Goal: Task Accomplishment & Management: Manage account settings

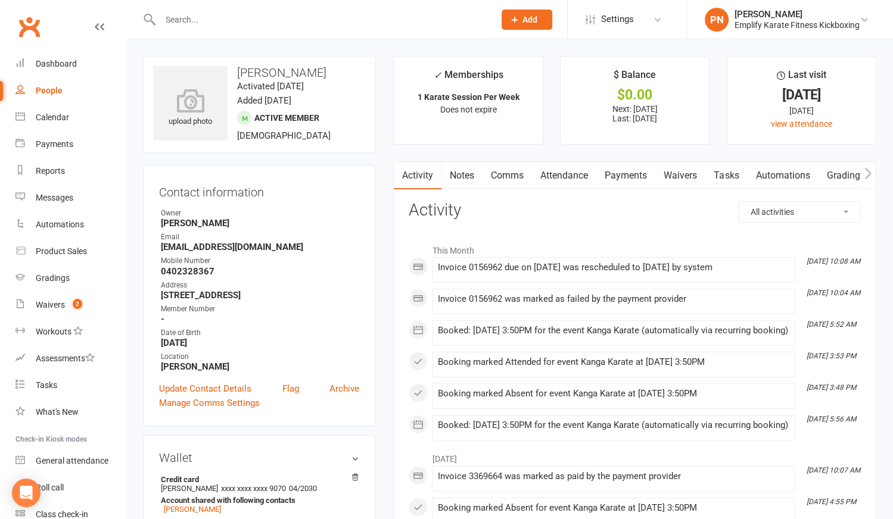
click at [269, 13] on input "text" at bounding box center [321, 19] width 329 height 17
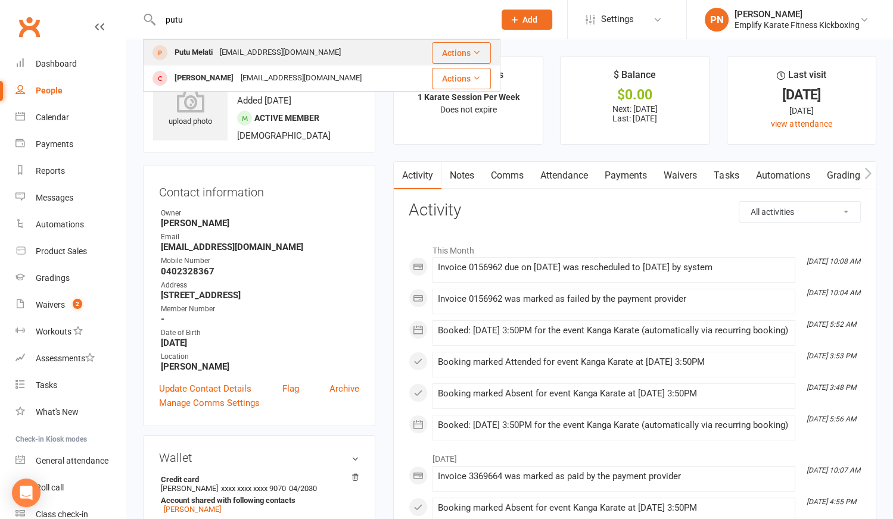
type input "putu"
click at [285, 46] on div "[EMAIL_ADDRESS][DOMAIN_NAME]" at bounding box center [280, 52] width 128 height 17
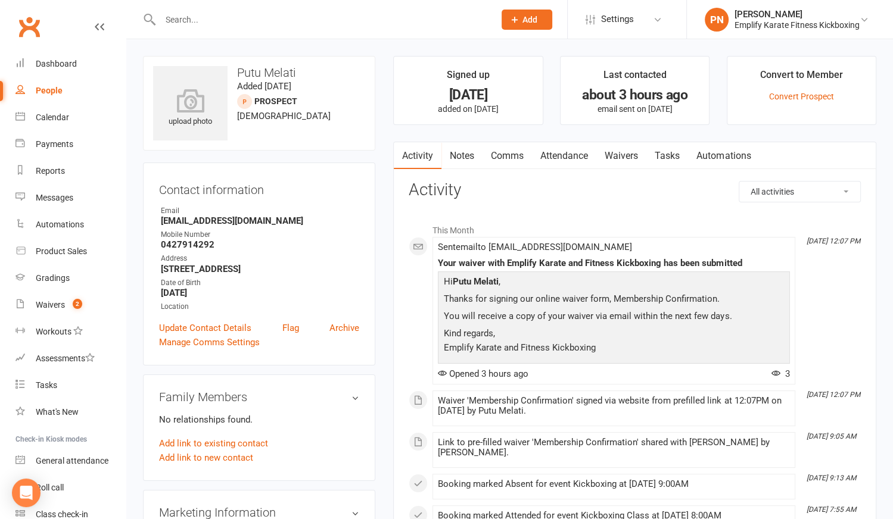
click at [580, 153] on link "Attendance" at bounding box center [564, 155] width 64 height 27
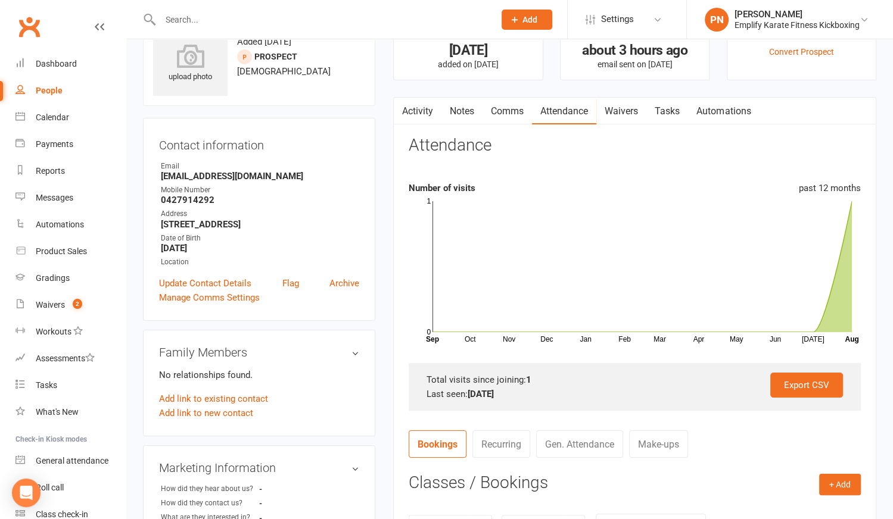
scroll to position [216, 0]
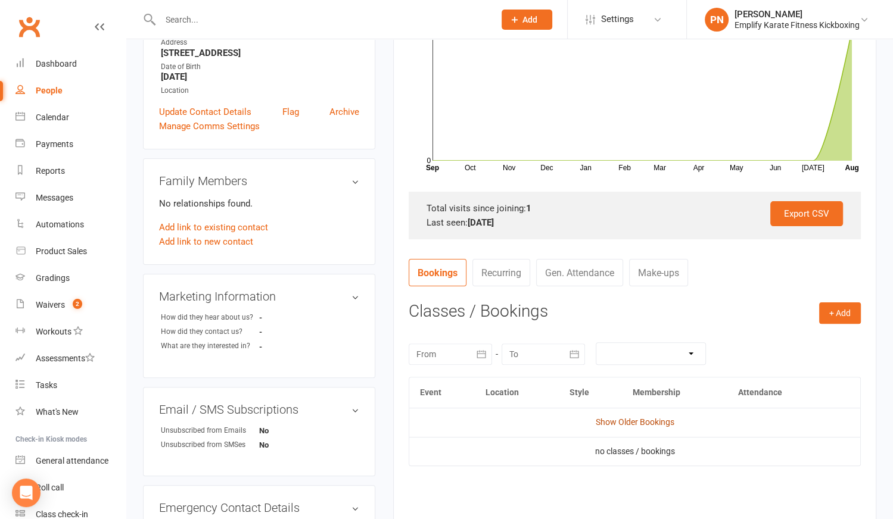
click at [647, 418] on link "Show Older Bookings" at bounding box center [635, 423] width 79 height 10
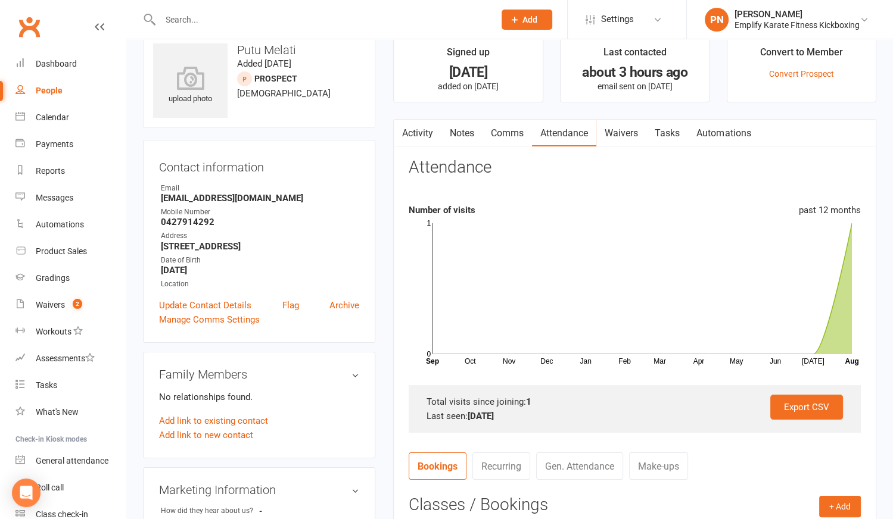
scroll to position [0, 0]
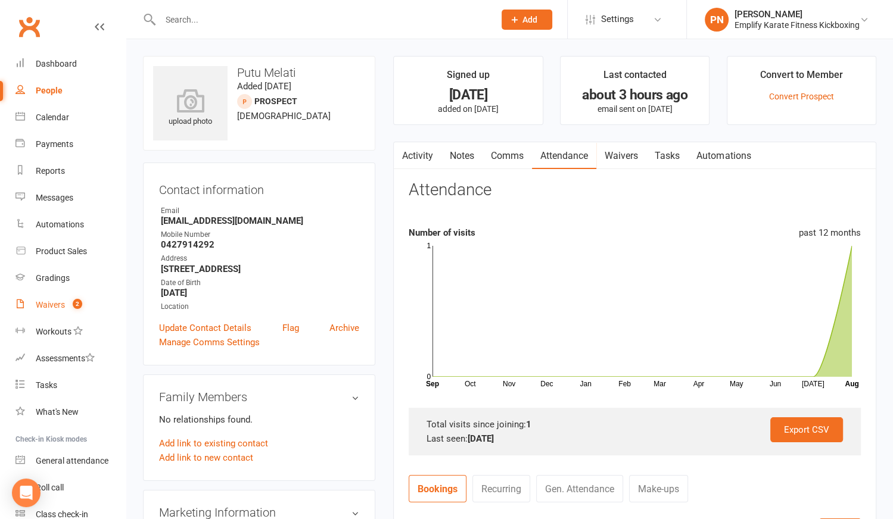
click at [43, 300] on div "Waivers" at bounding box center [50, 305] width 29 height 10
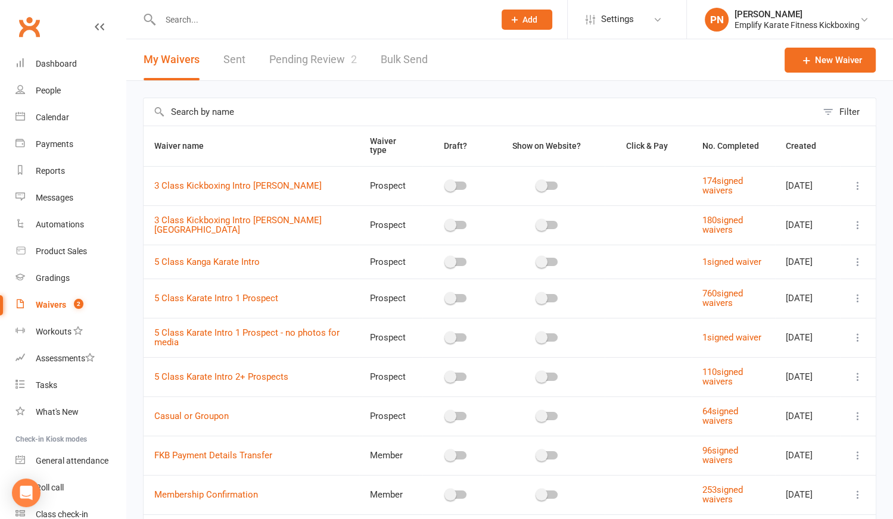
click at [299, 57] on link "Pending Review 2" at bounding box center [313, 59] width 88 height 41
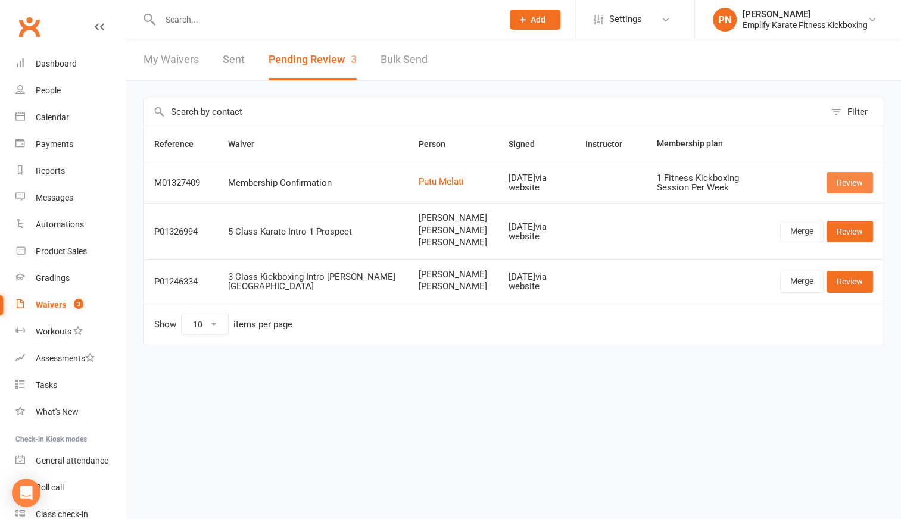
click at [838, 177] on link "Review" at bounding box center [850, 182] width 46 height 21
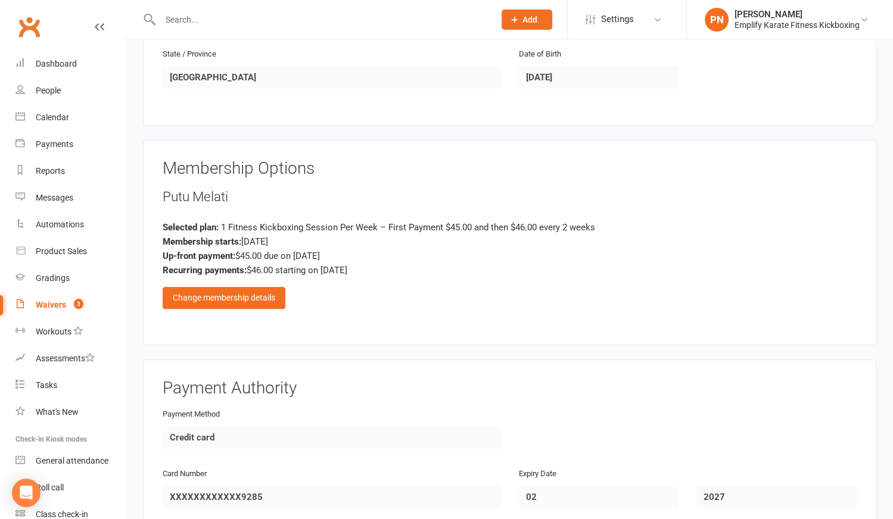
scroll to position [487, 0]
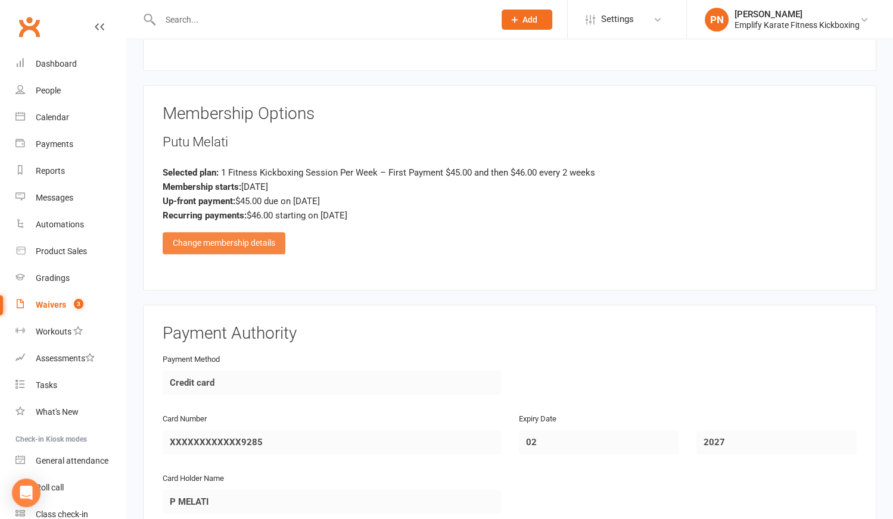
click at [229, 238] on div "Change membership details" at bounding box center [224, 242] width 123 height 21
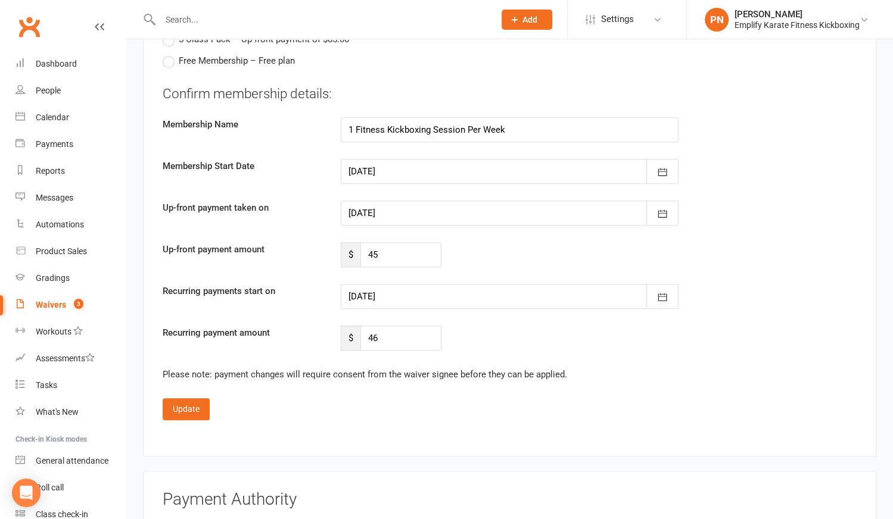
scroll to position [812, 0]
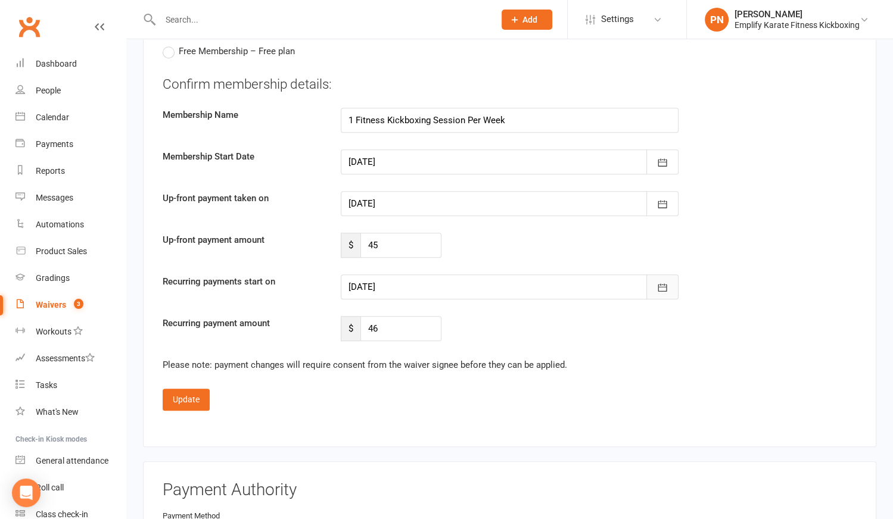
click at [658, 282] on icon "button" at bounding box center [662, 288] width 12 height 12
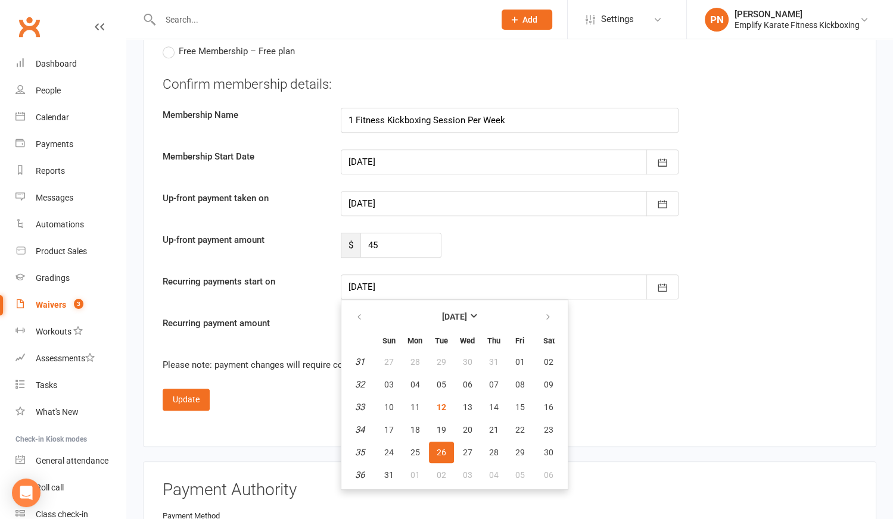
click at [787, 254] on div "Confirm membership details: Membership Name 1 Fitness Kickboxing Session Per We…" at bounding box center [510, 208] width 694 height 267
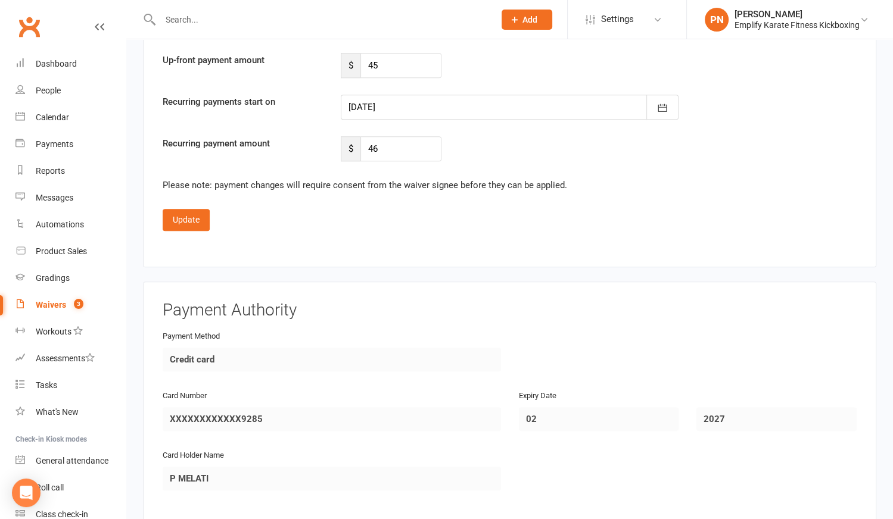
scroll to position [1029, 0]
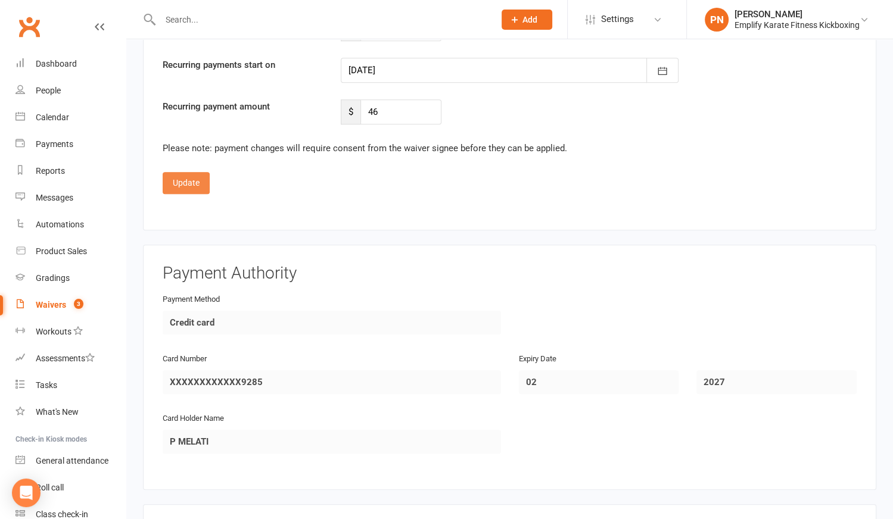
click at [185, 172] on button "Update" at bounding box center [186, 182] width 47 height 21
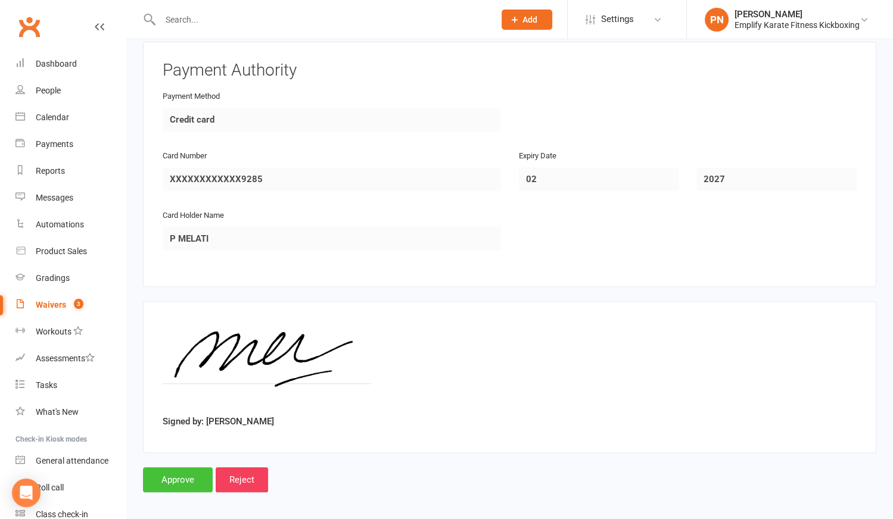
click at [170, 473] on input "Approve" at bounding box center [178, 480] width 70 height 25
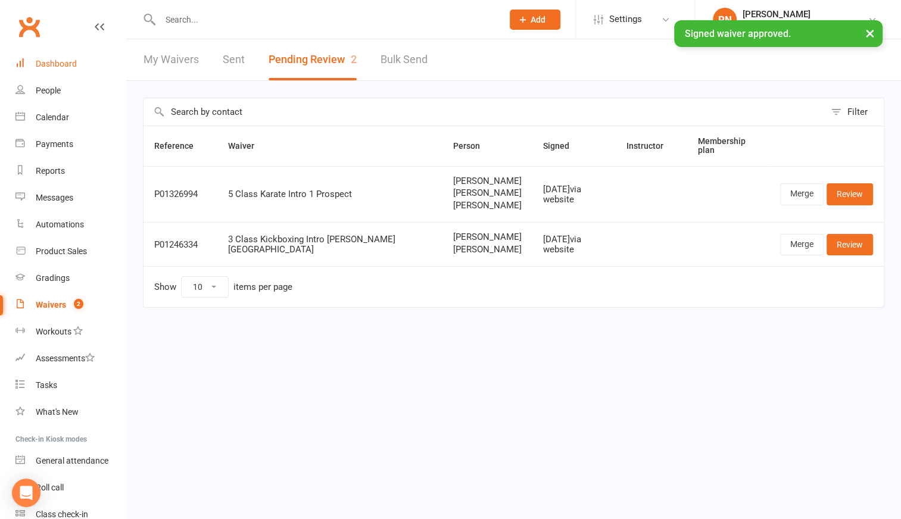
click at [53, 61] on div "Dashboard" at bounding box center [56, 64] width 41 height 10
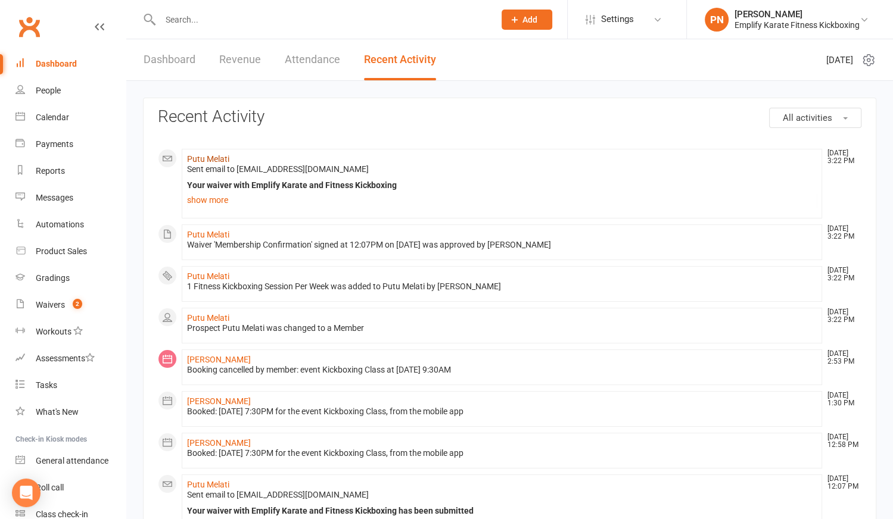
click at [216, 157] on link "Putu Melati" at bounding box center [208, 159] width 42 height 10
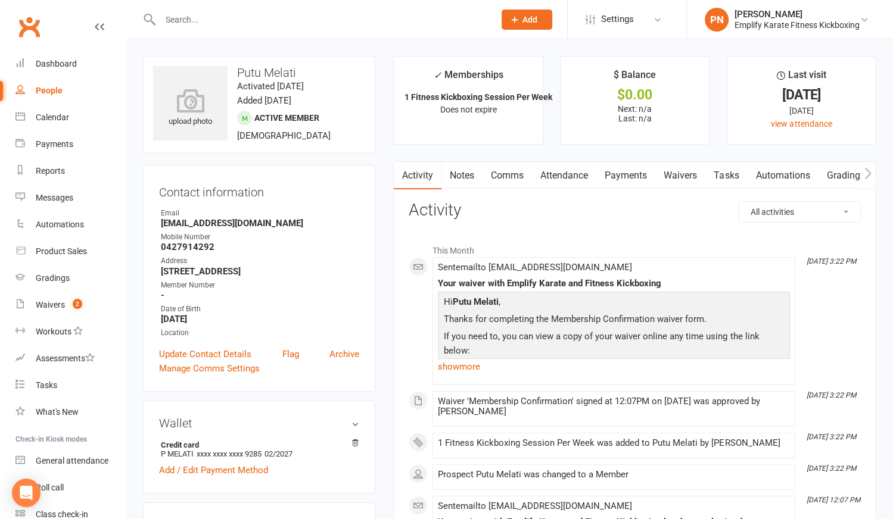
click at [865, 170] on icon "button" at bounding box center [867, 173] width 7 height 13
click at [867, 170] on icon "button" at bounding box center [867, 173] width 7 height 13
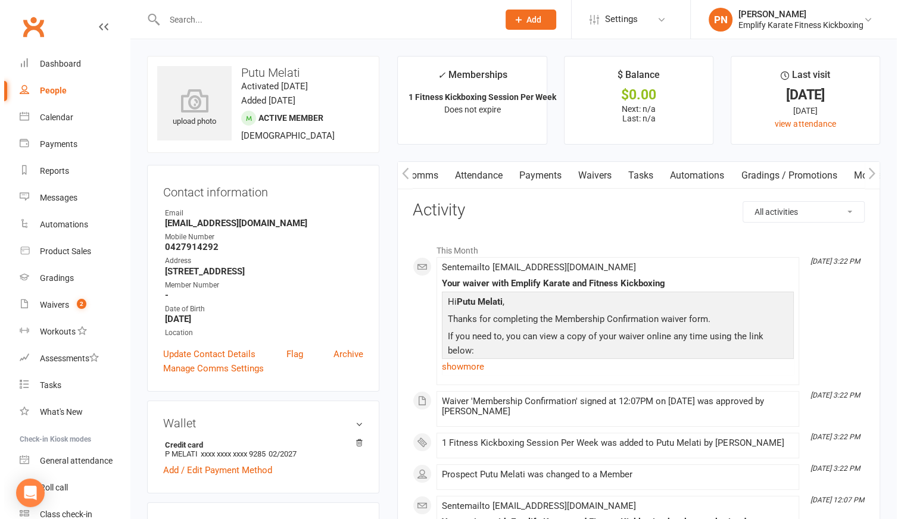
scroll to position [0, 200]
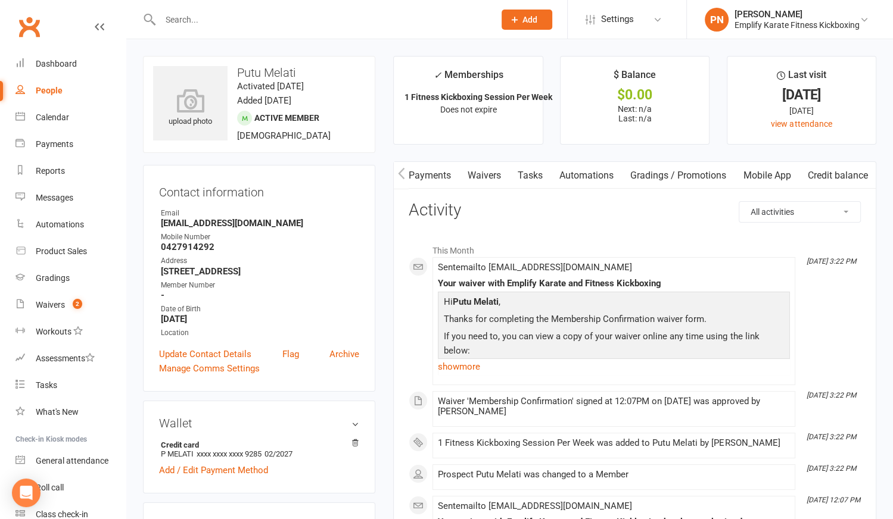
click at [743, 175] on link "Mobile App" at bounding box center [766, 175] width 64 height 27
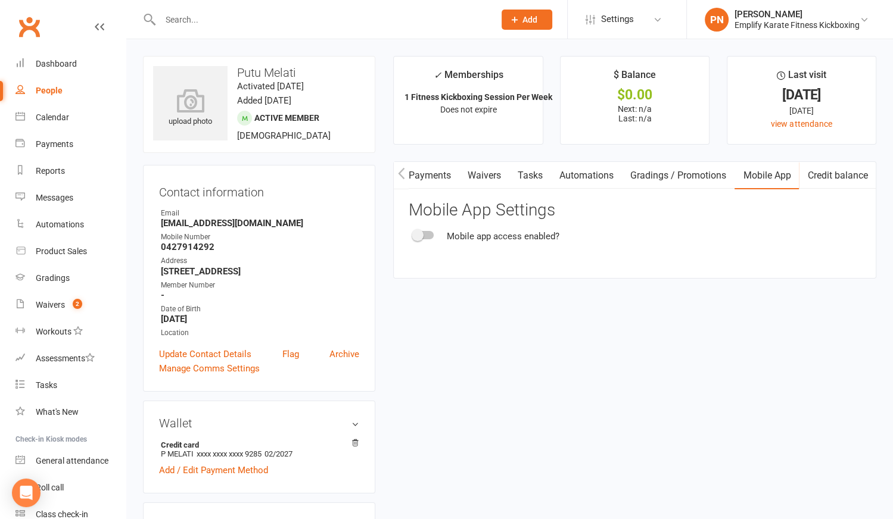
click at [428, 236] on div at bounding box center [423, 235] width 20 height 8
click at [413, 233] on input "checkbox" at bounding box center [413, 233] width 0 height 0
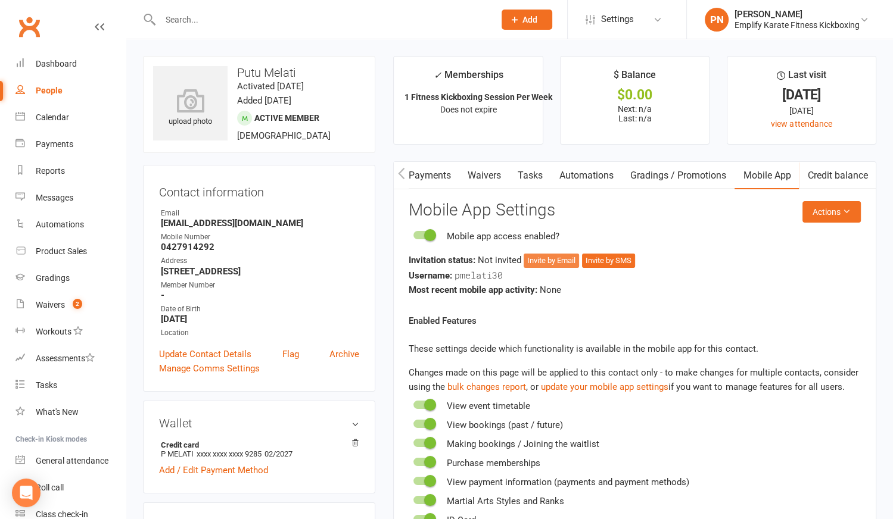
click at [558, 261] on button "Invite by Email" at bounding box center [551, 261] width 55 height 14
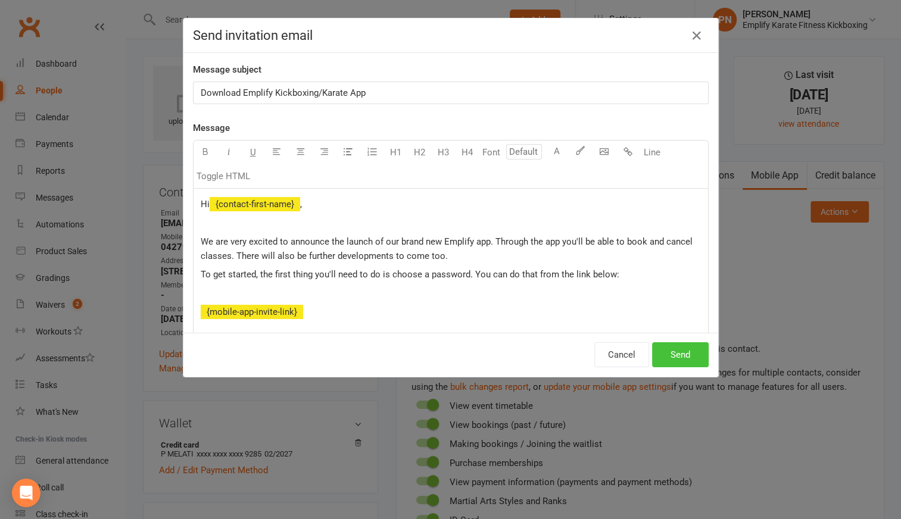
click at [671, 350] on button "Send" at bounding box center [680, 354] width 57 height 25
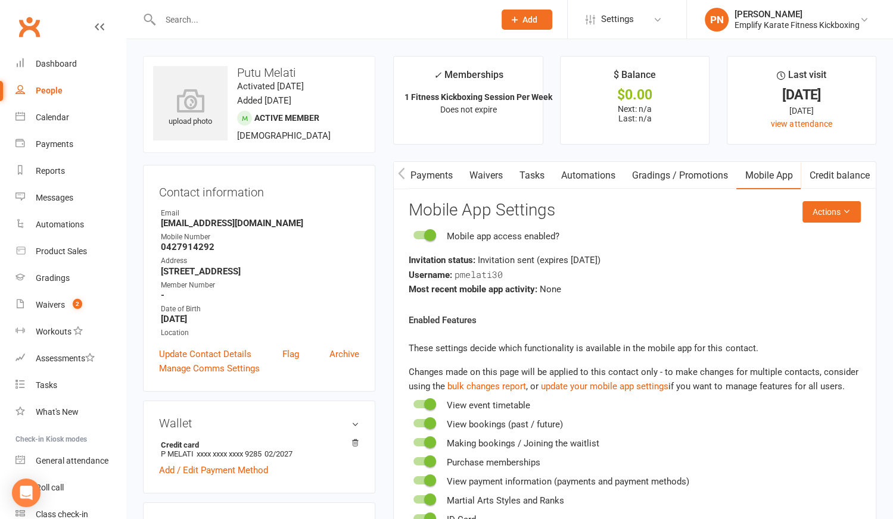
click at [447, 173] on link "Payments" at bounding box center [431, 175] width 59 height 27
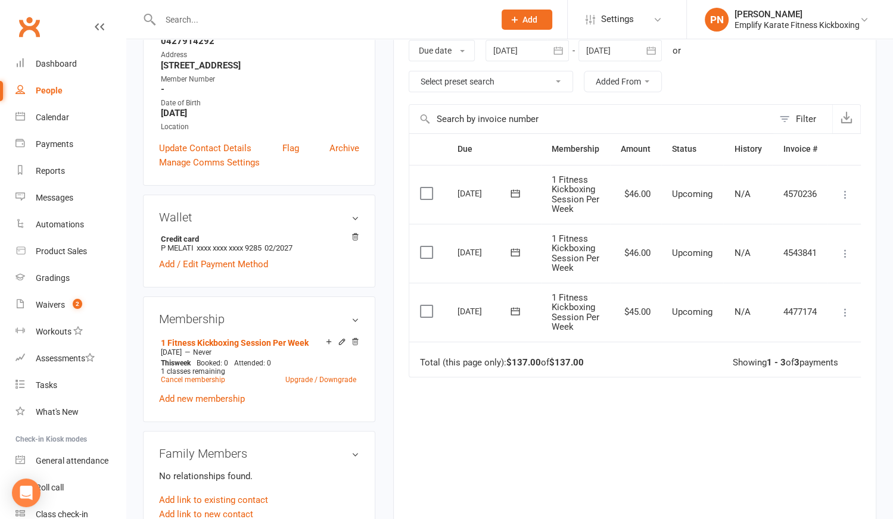
scroll to position [216, 0]
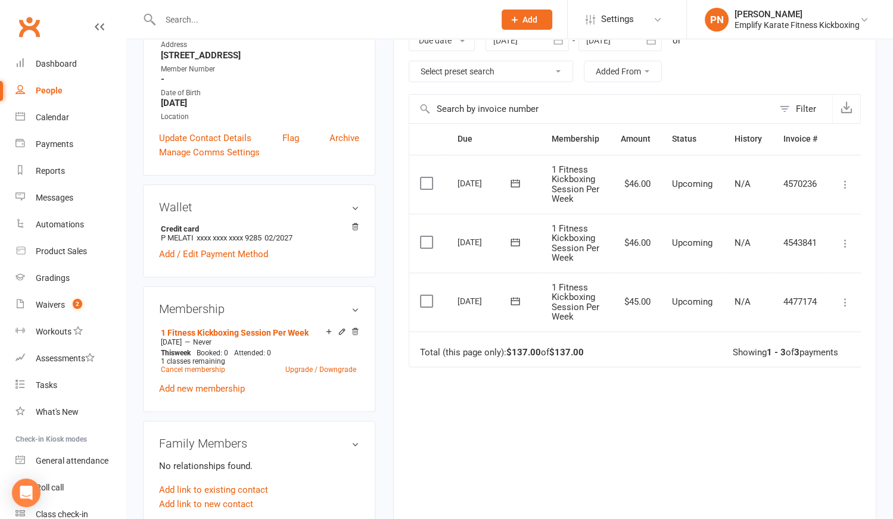
click at [228, 16] on input "text" at bounding box center [321, 19] width 329 height 17
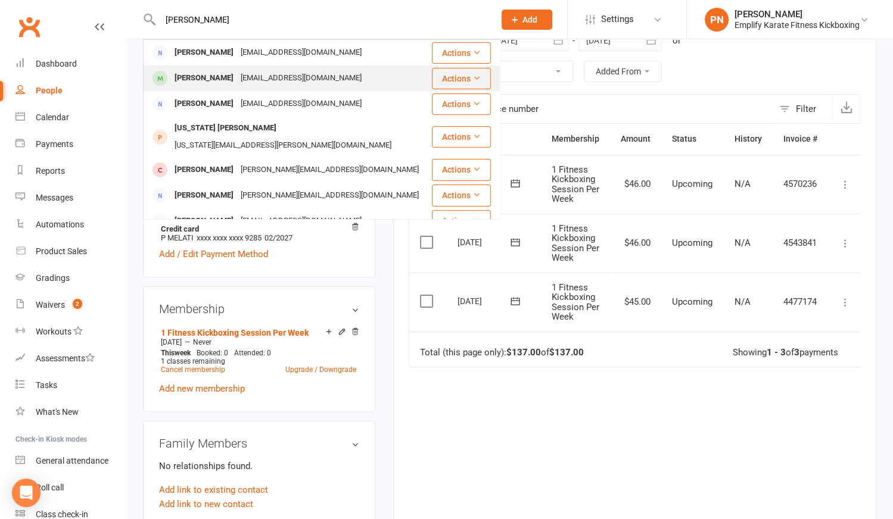
type input "[PERSON_NAME]"
click at [228, 77] on div "[PERSON_NAME]" at bounding box center [204, 78] width 66 height 17
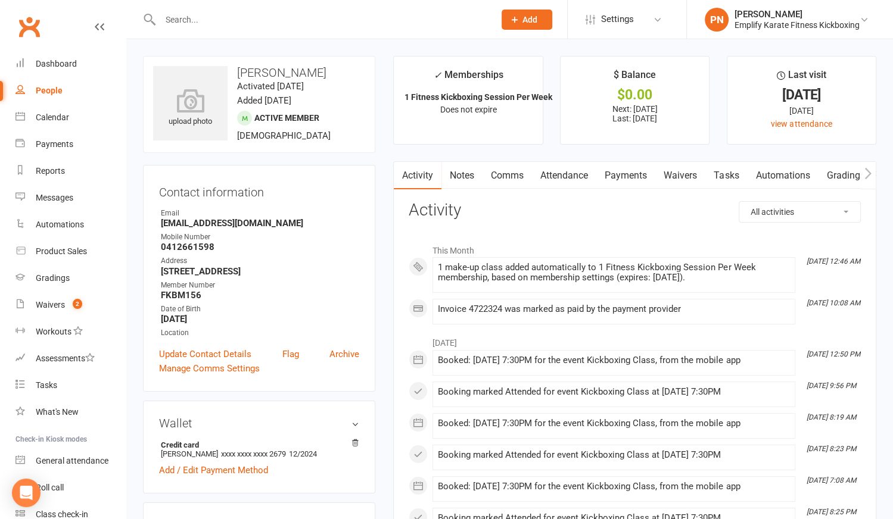
click at [637, 180] on link "Payments" at bounding box center [625, 175] width 59 height 27
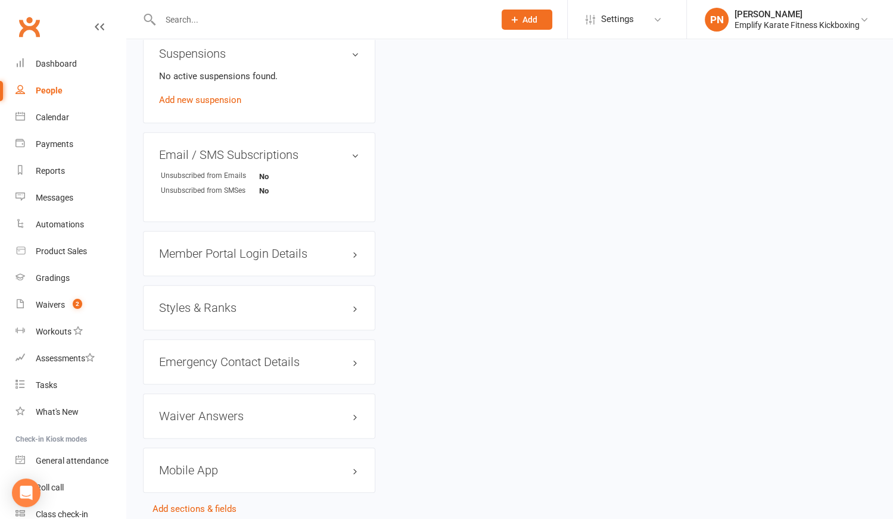
scroll to position [802, 0]
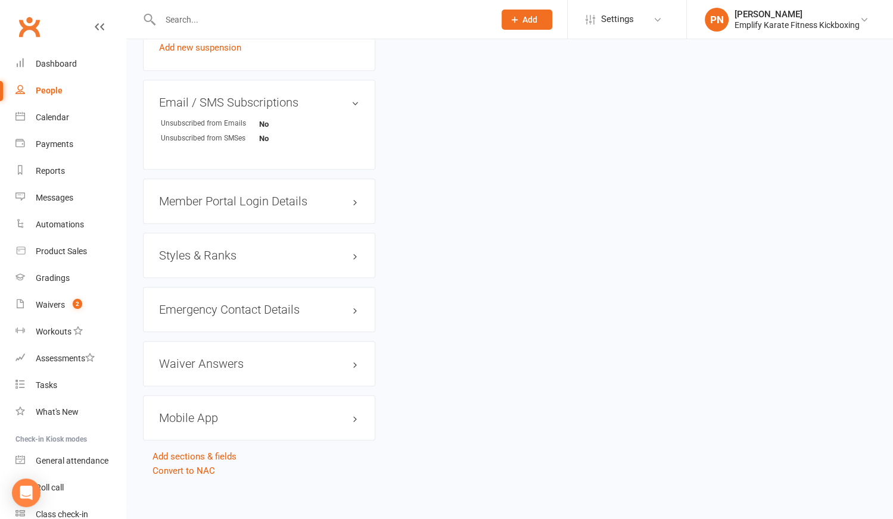
click at [216, 412] on h3 "Mobile App" at bounding box center [259, 418] width 200 height 13
click at [360, 410] on div "Mobile App Username: sfortin22 Enabled: All features enabled Manage Settings" at bounding box center [259, 457] width 232 height 125
click at [357, 412] on h3 "Mobile App" at bounding box center [259, 418] width 200 height 13
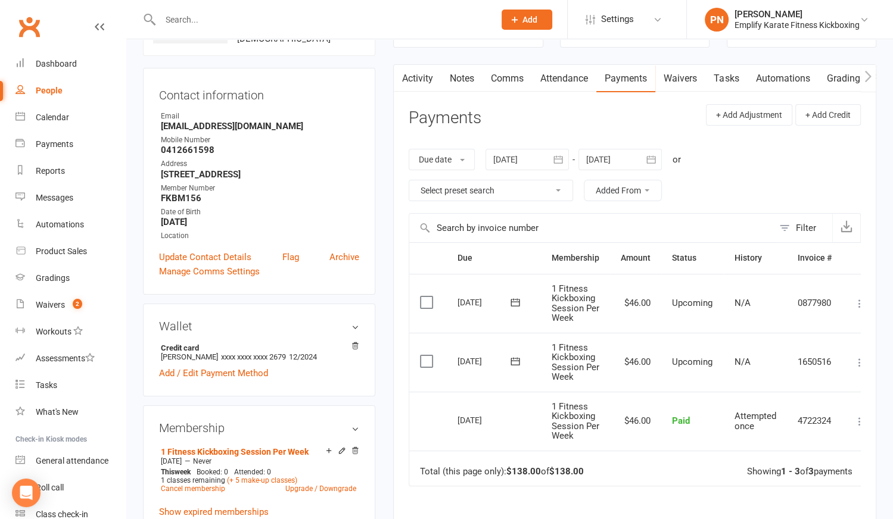
scroll to position [0, 0]
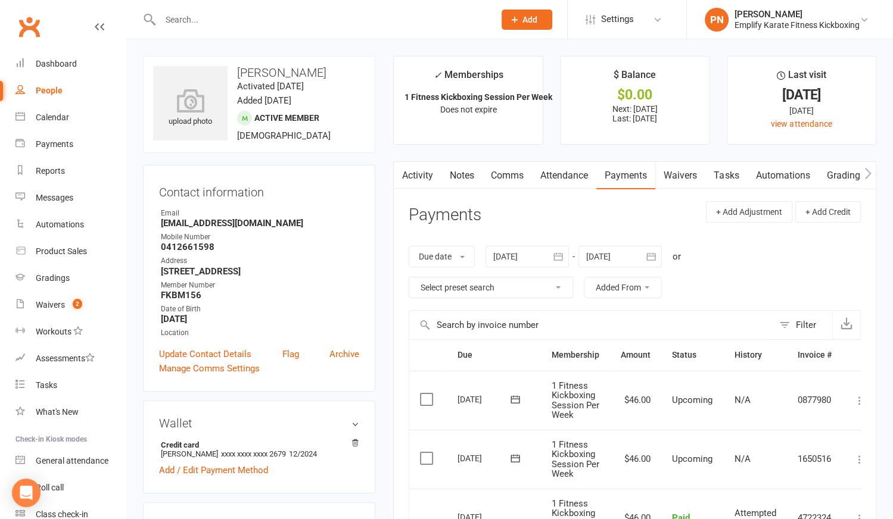
click at [615, 172] on link "Payments" at bounding box center [625, 175] width 59 height 27
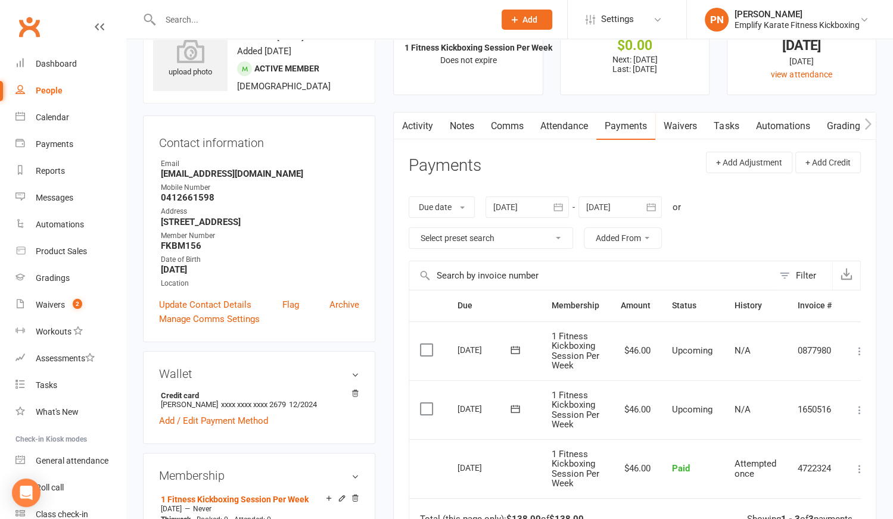
scroll to position [162, 0]
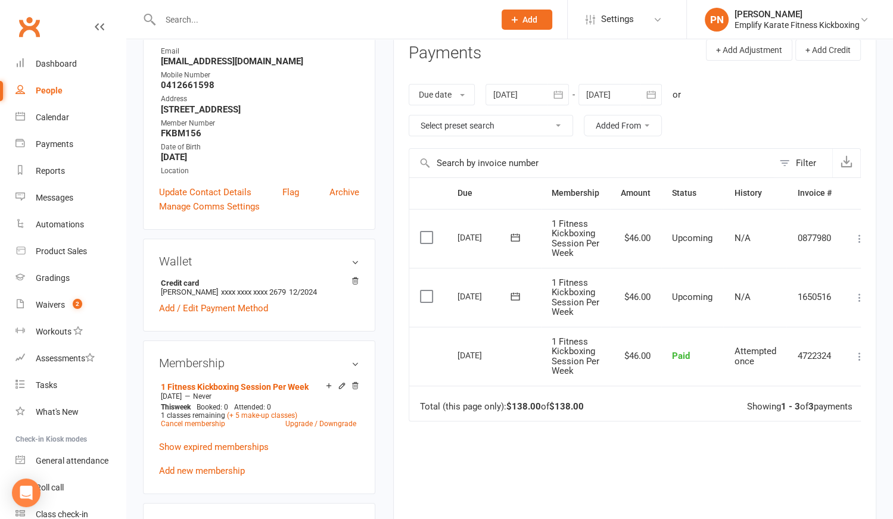
click at [540, 95] on div at bounding box center [526, 94] width 83 height 21
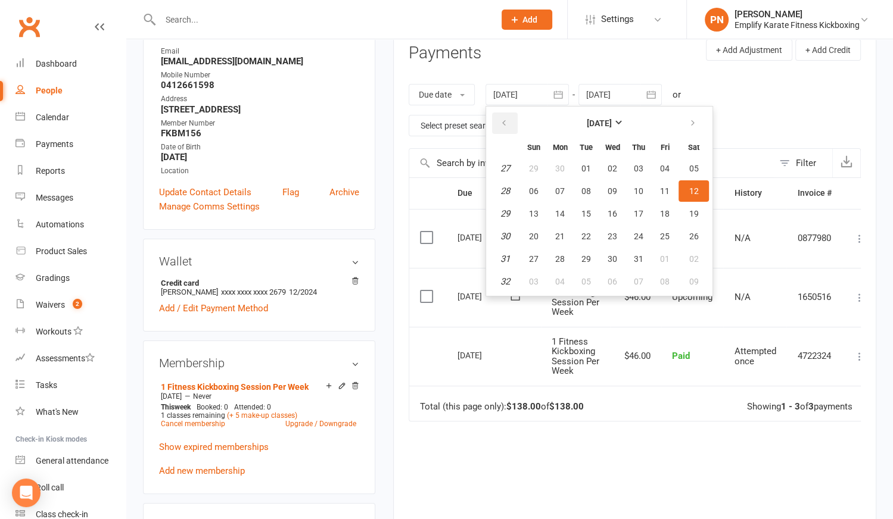
click at [506, 125] on icon "button" at bounding box center [504, 124] width 8 height 10
click at [639, 169] on span "01" at bounding box center [639, 169] width 10 height 10
type input "[DATE]"
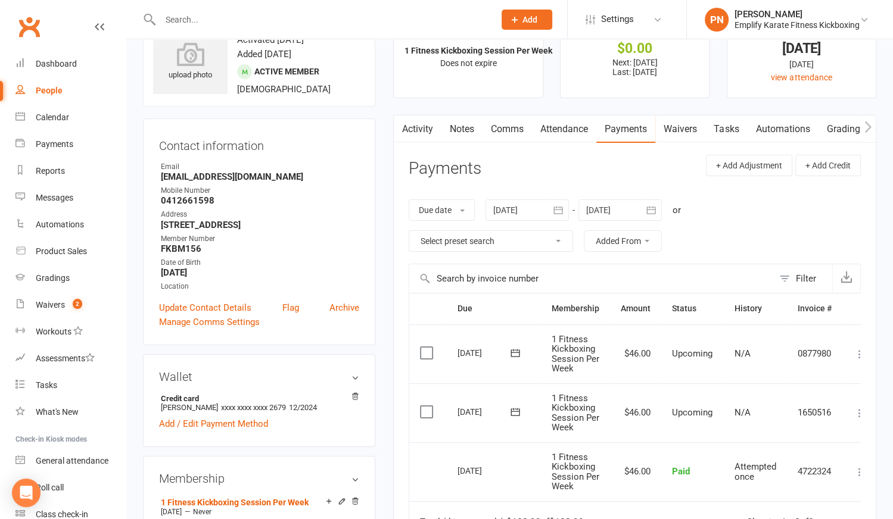
scroll to position [0, 0]
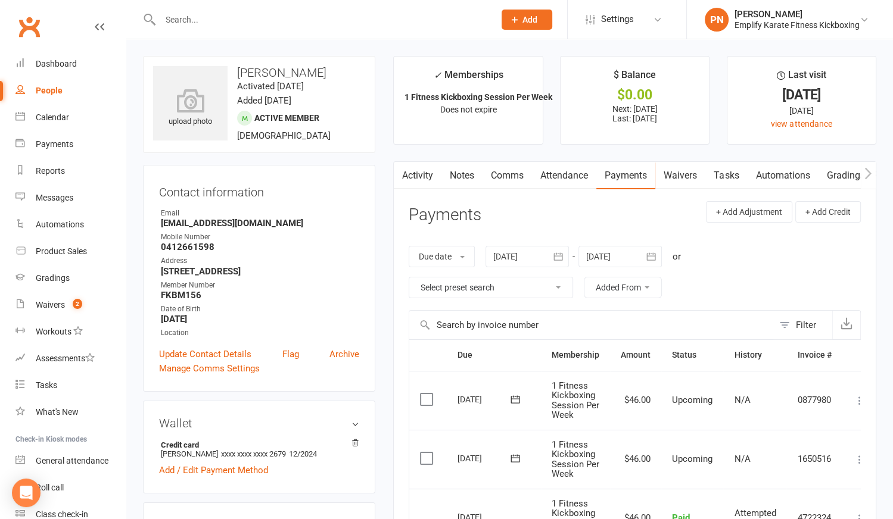
click at [543, 172] on link "Attendance" at bounding box center [564, 175] width 64 height 27
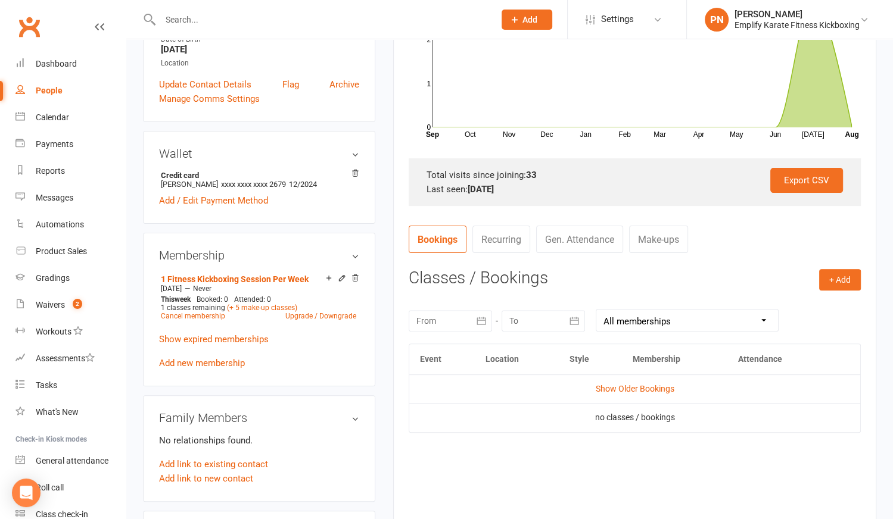
scroll to position [270, 0]
click at [596, 384] on link "Show Older Bookings" at bounding box center [635, 389] width 79 height 10
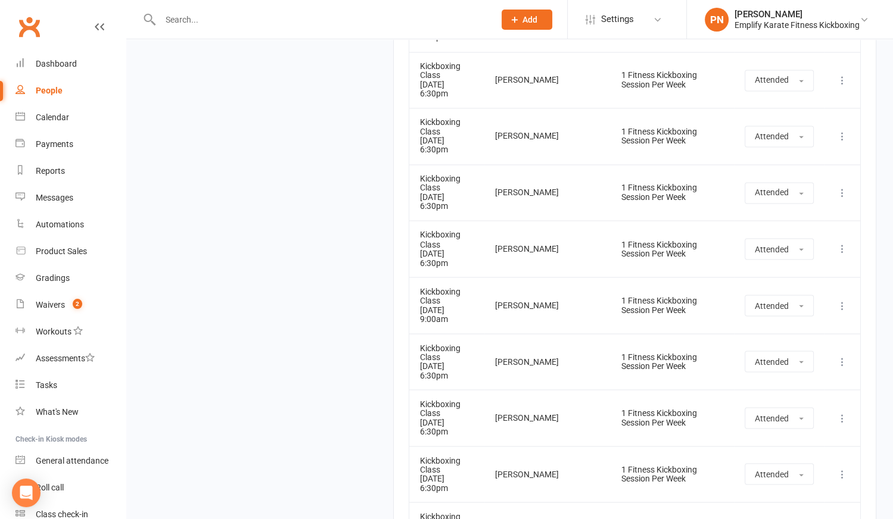
scroll to position [1949, 0]
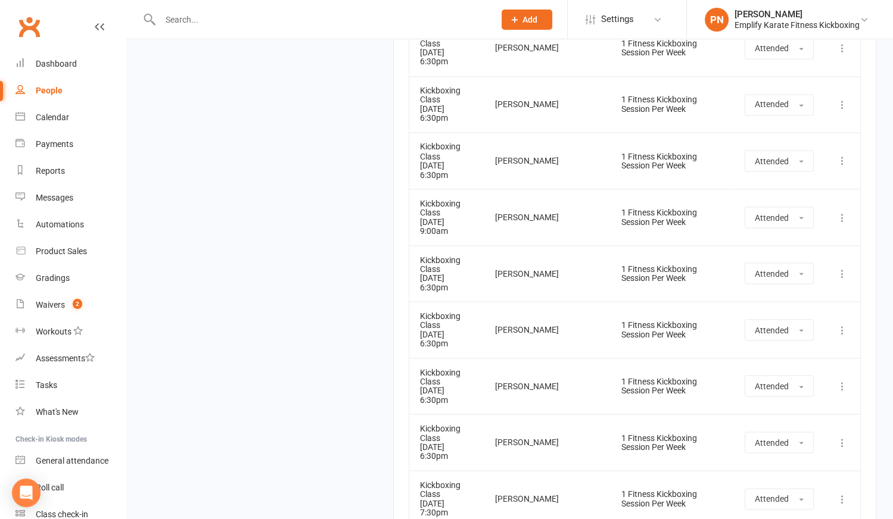
click at [54, 113] on div "Calendar" at bounding box center [52, 118] width 33 height 10
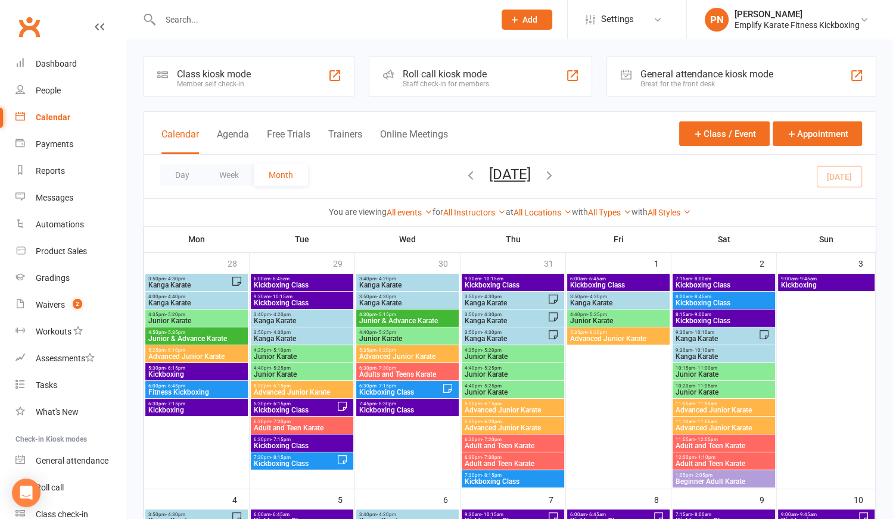
click at [314, 403] on span "5:30pm - 6:15pm" at bounding box center [294, 403] width 83 height 5
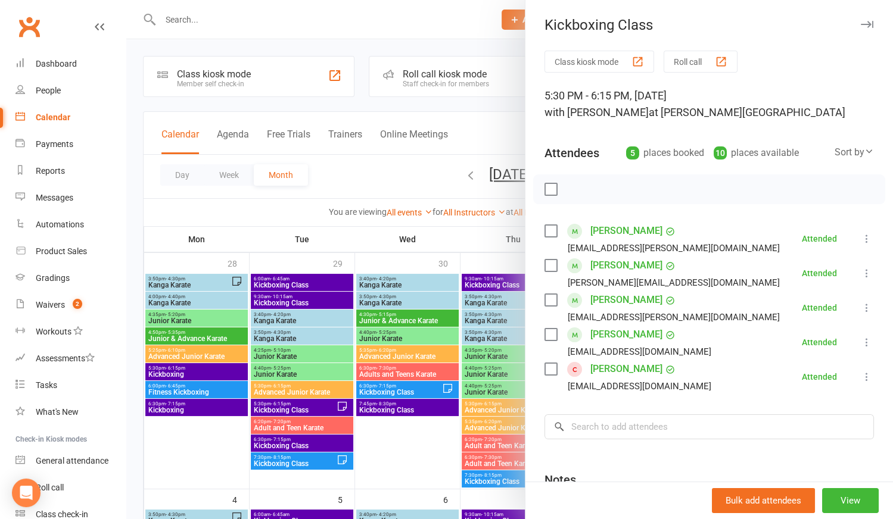
click at [309, 447] on div at bounding box center [509, 259] width 767 height 519
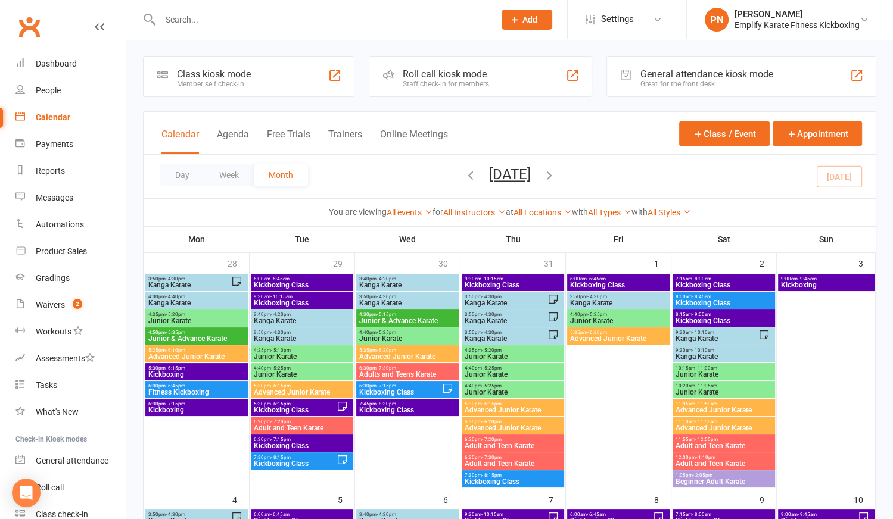
click at [307, 443] on span "Kickboxing Class" at bounding box center [302, 446] width 98 height 7
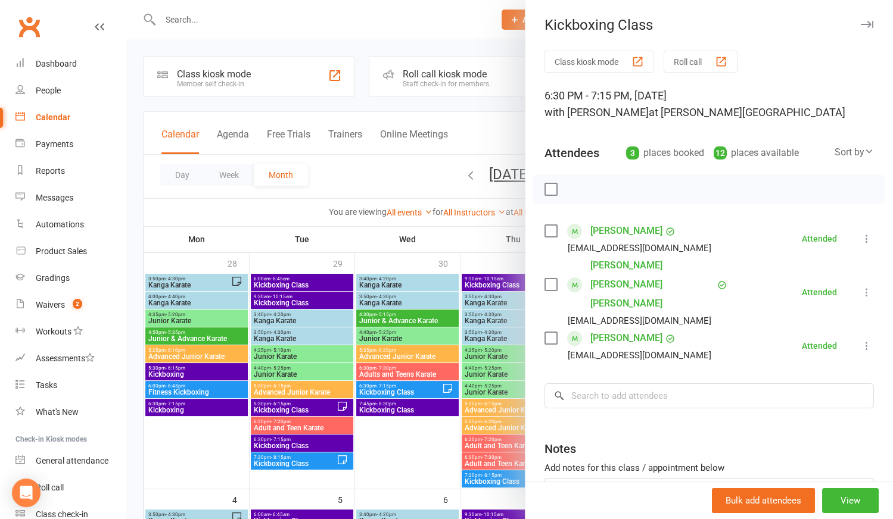
click at [313, 465] on div at bounding box center [509, 259] width 767 height 519
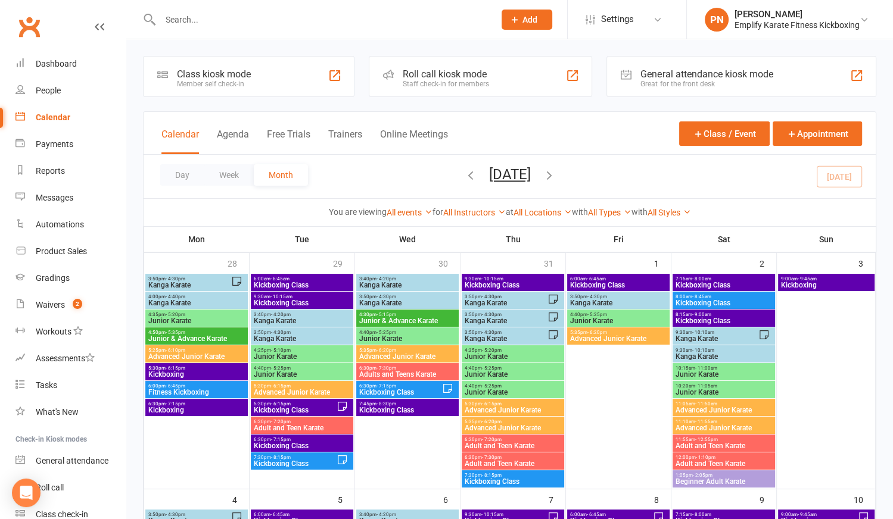
click at [312, 464] on span "Kickboxing Class" at bounding box center [294, 463] width 83 height 7
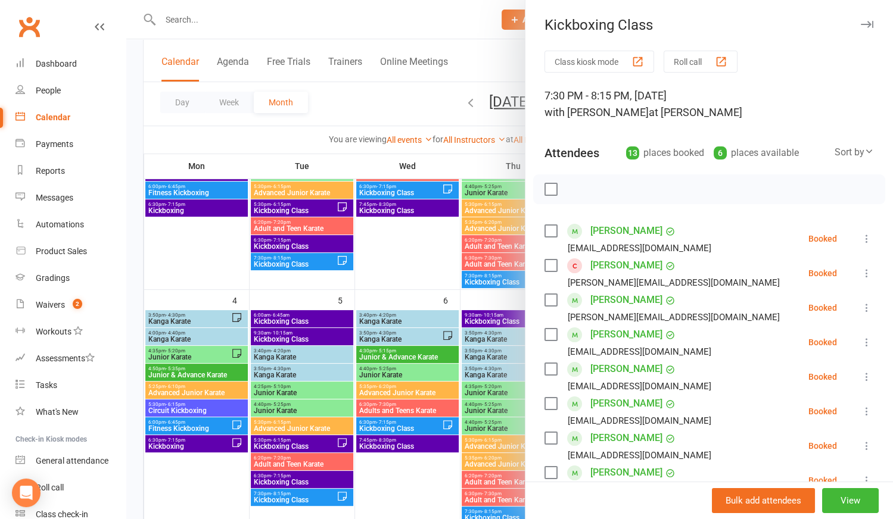
scroll to position [216, 0]
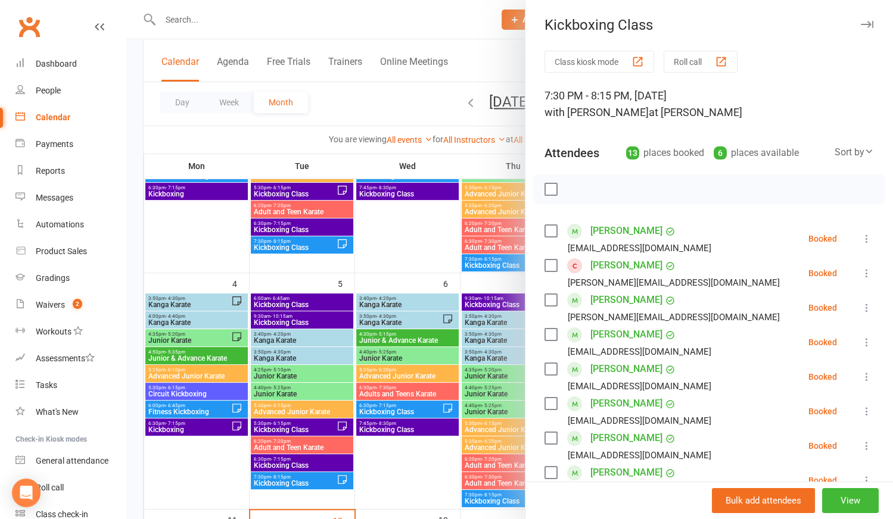
click at [392, 475] on div at bounding box center [509, 259] width 767 height 519
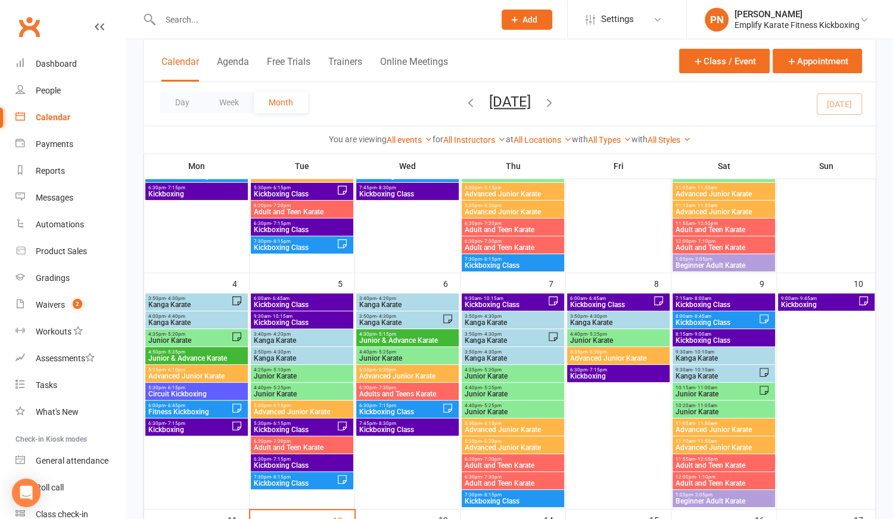
click at [307, 477] on span "7:30pm - 8:15pm" at bounding box center [294, 477] width 83 height 5
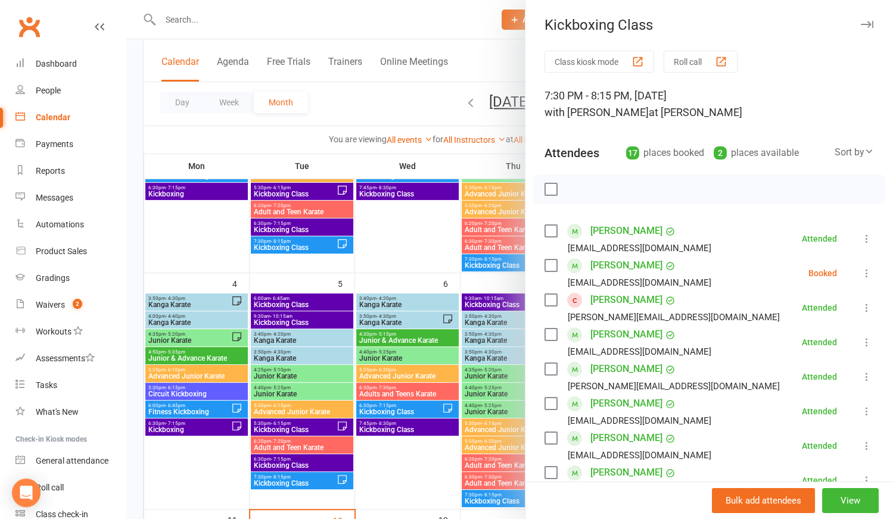
click at [625, 299] on link "[PERSON_NAME]" at bounding box center [626, 300] width 72 height 19
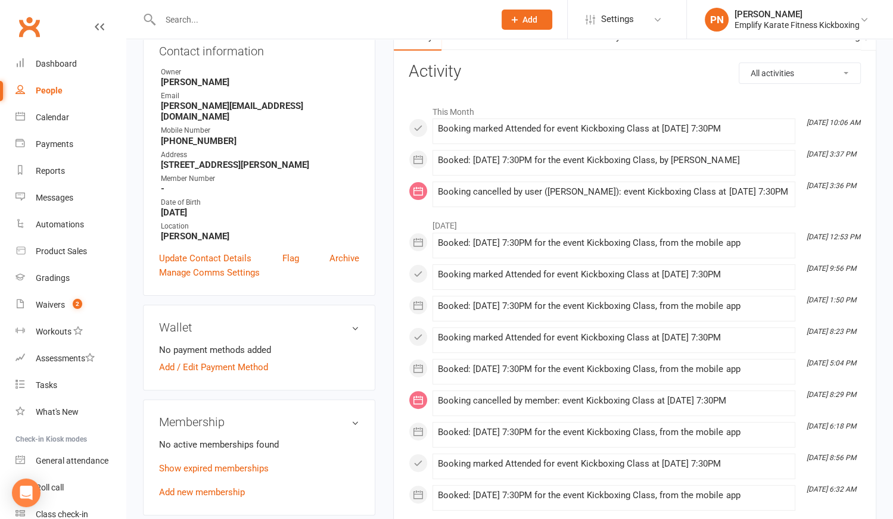
scroll to position [162, 0]
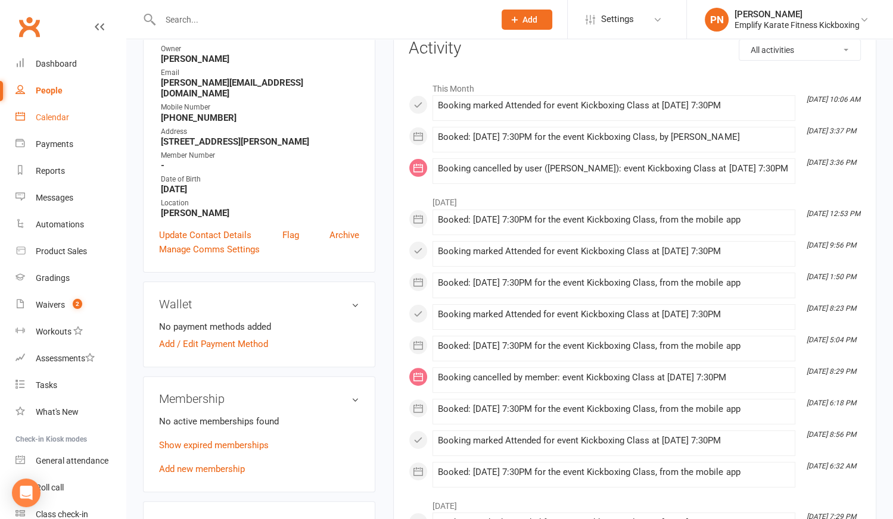
click at [45, 116] on div "Calendar" at bounding box center [52, 118] width 33 height 10
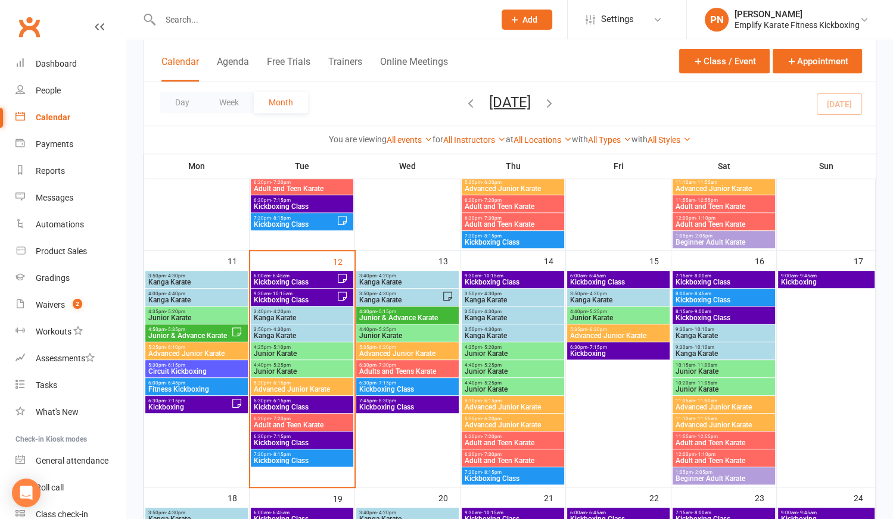
scroll to position [541, 0]
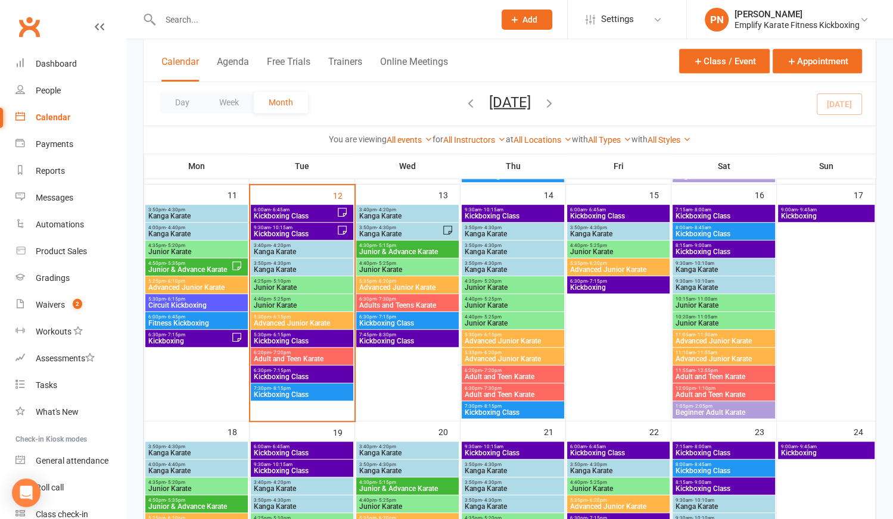
click at [306, 396] on span "Kickboxing Class" at bounding box center [302, 394] width 98 height 7
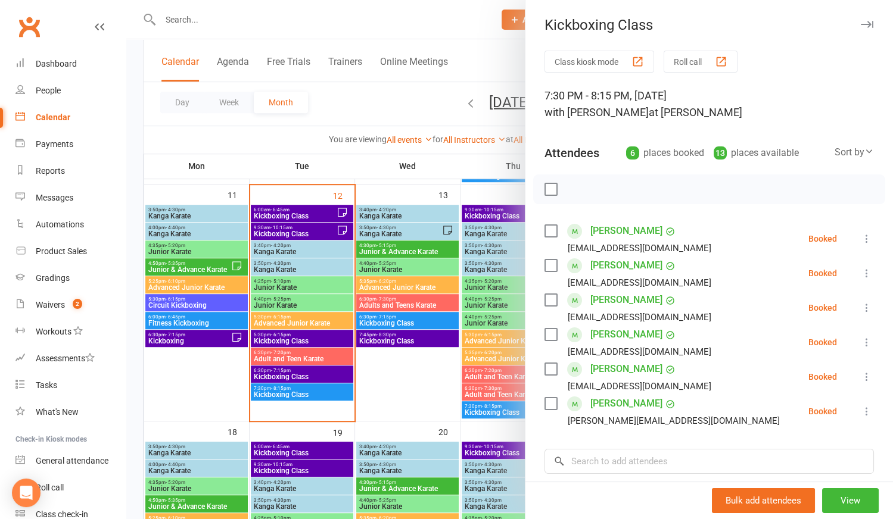
click at [453, 393] on div at bounding box center [509, 259] width 767 height 519
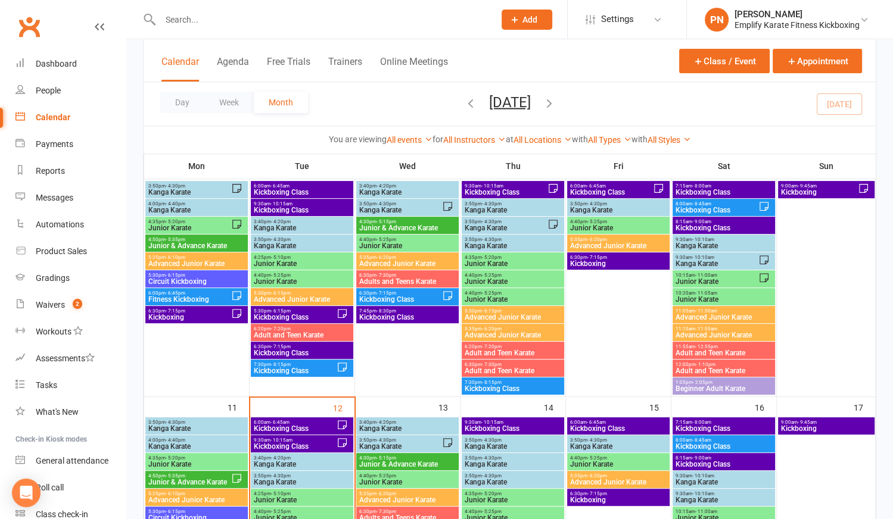
scroll to position [325, 0]
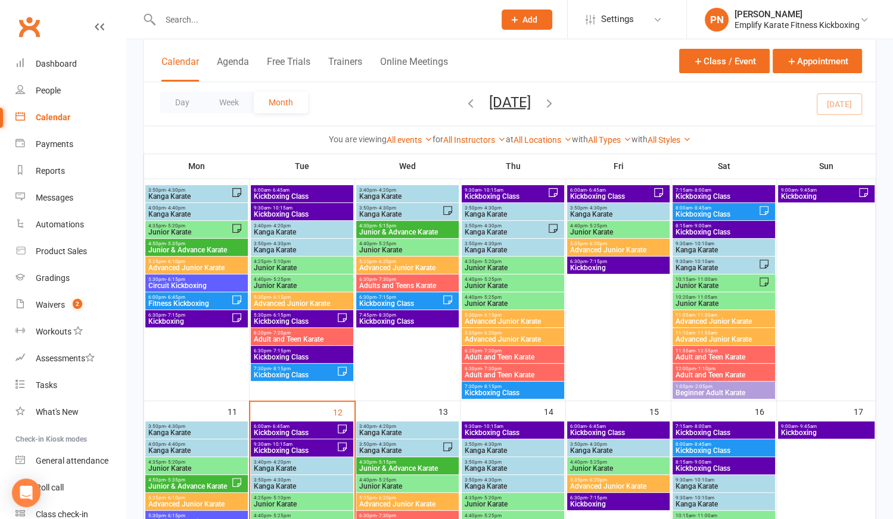
click at [319, 372] on span "Kickboxing Class" at bounding box center [294, 375] width 83 height 7
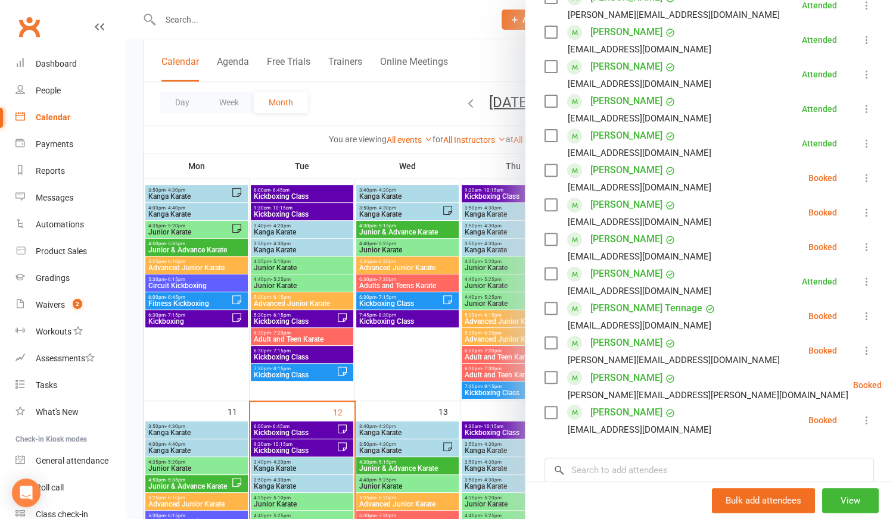
scroll to position [433, 0]
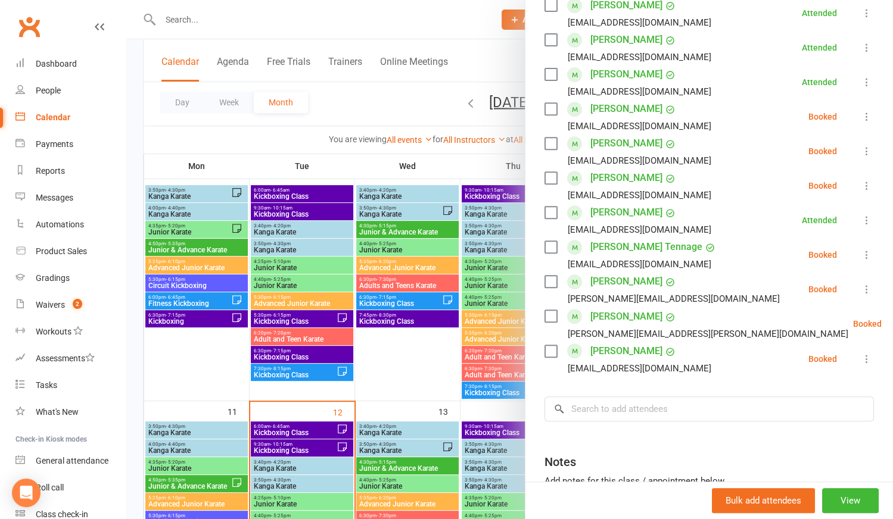
click at [423, 381] on div at bounding box center [509, 259] width 767 height 519
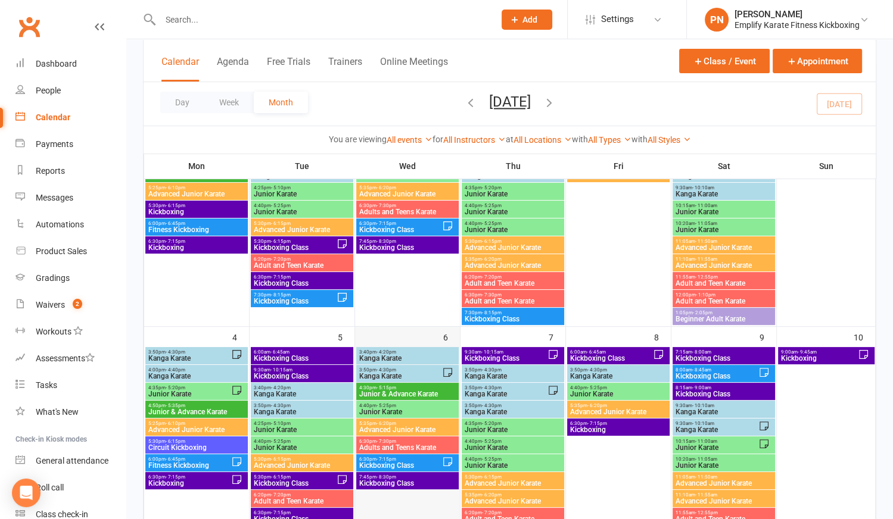
scroll to position [162, 0]
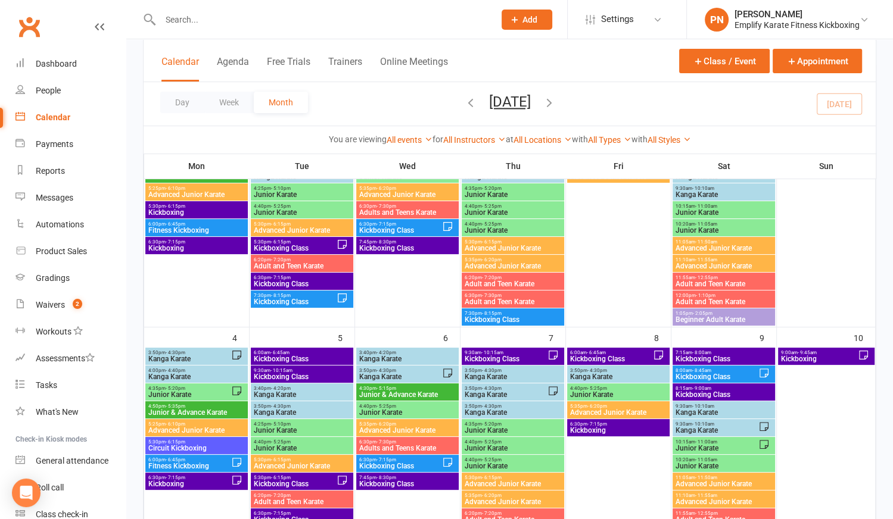
click at [292, 293] on span "7:30pm - 8:15pm" at bounding box center [294, 295] width 83 height 5
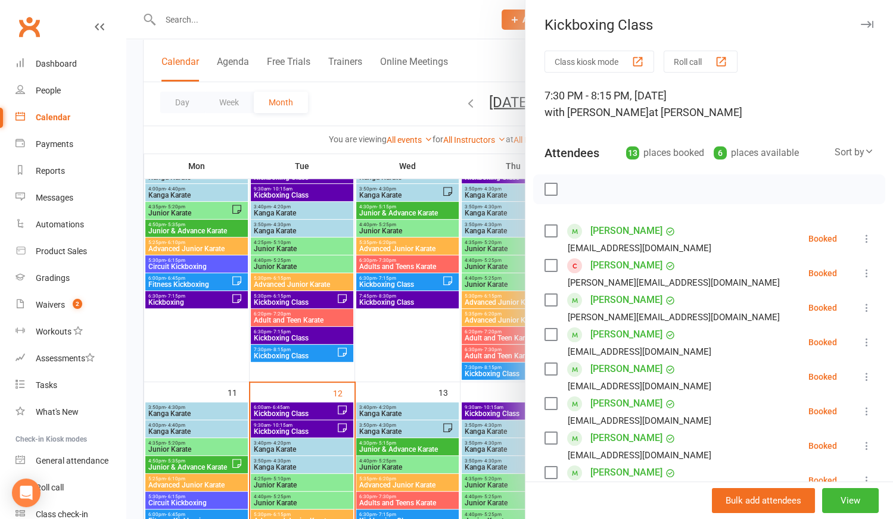
scroll to position [379, 0]
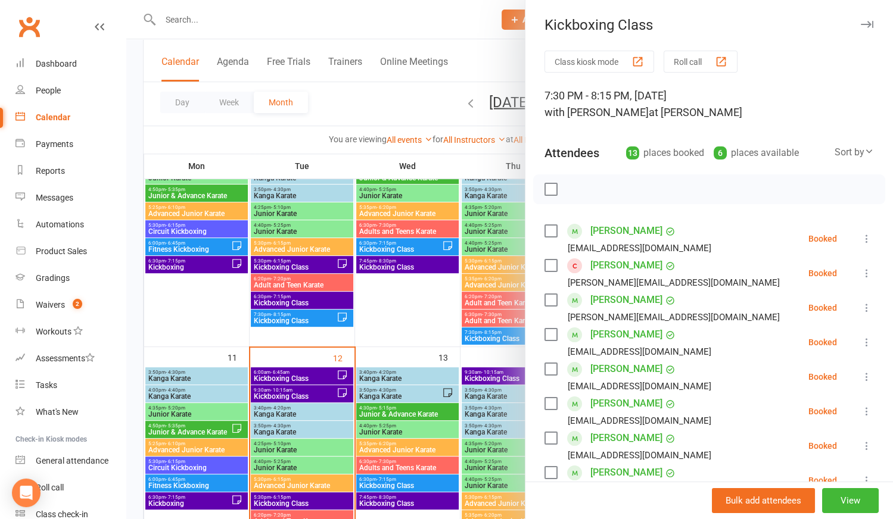
click at [317, 321] on div at bounding box center [509, 259] width 767 height 519
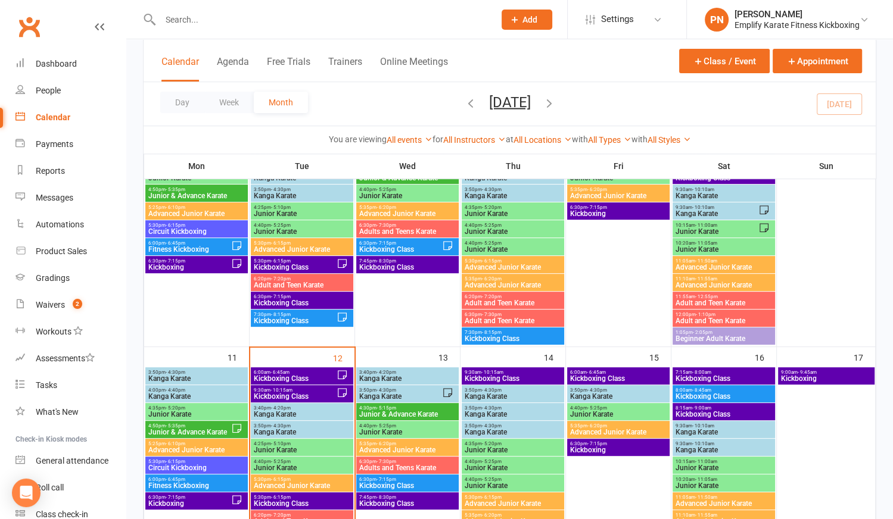
click at [316, 320] on span "Kickboxing Class" at bounding box center [294, 320] width 83 height 7
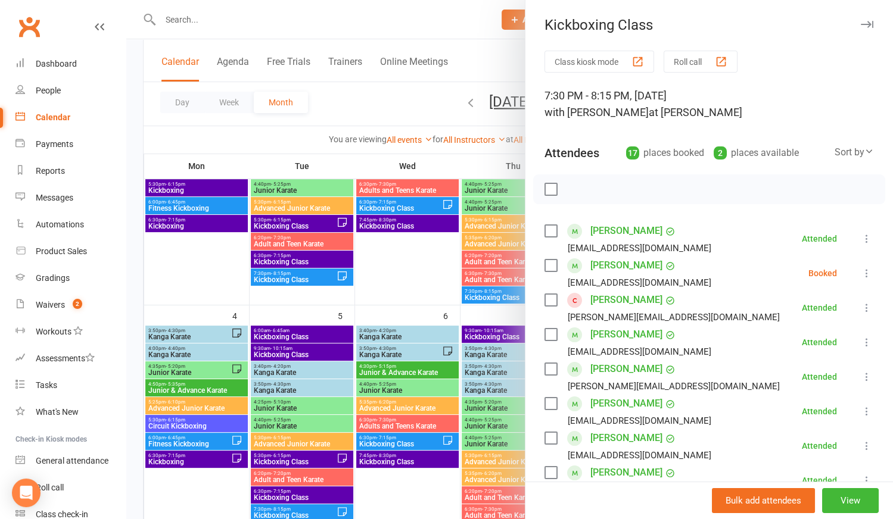
scroll to position [162, 0]
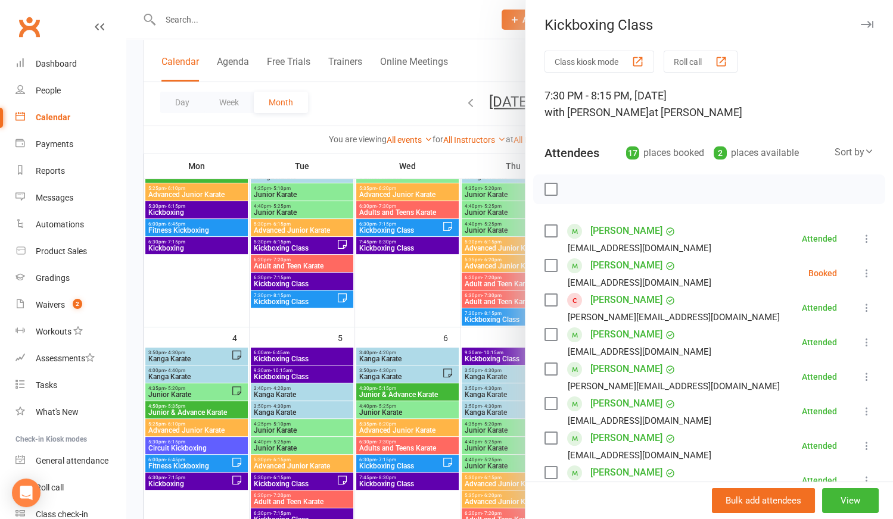
click at [309, 298] on div at bounding box center [509, 259] width 767 height 519
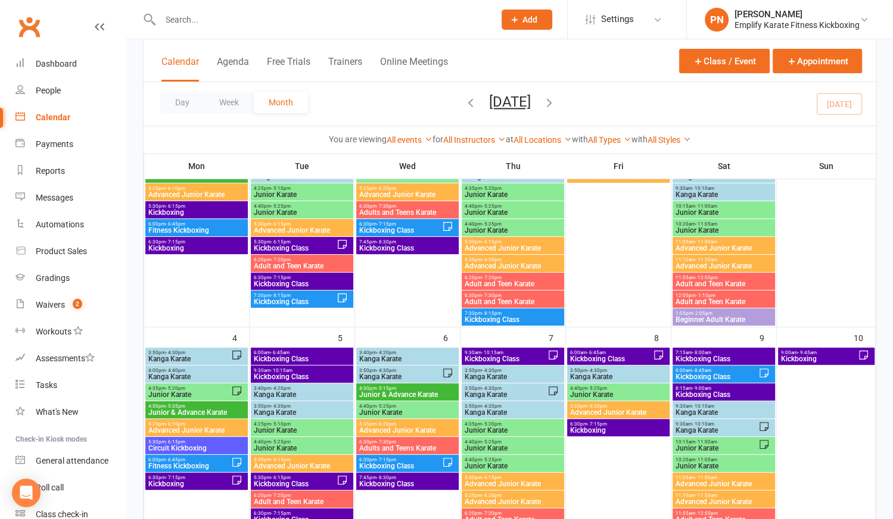
click at [309, 298] on span "Kickboxing Class" at bounding box center [294, 301] width 83 height 7
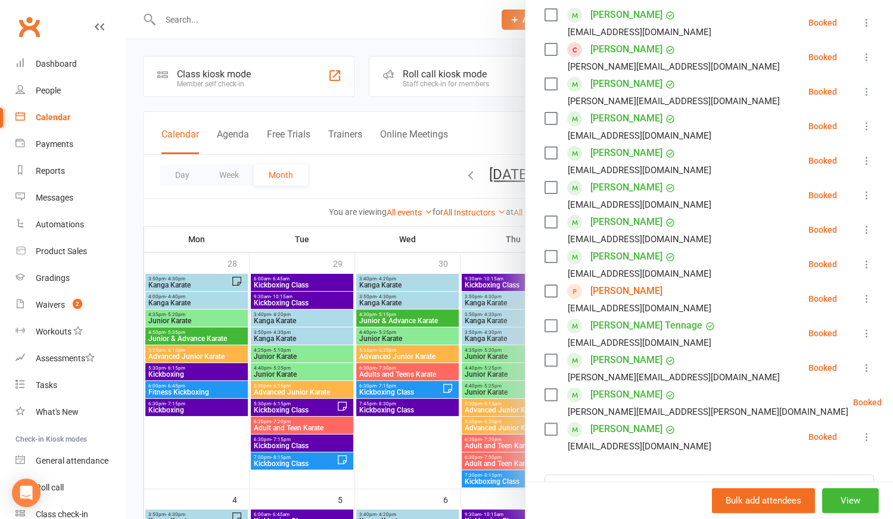
scroll to position [0, 0]
click at [631, 150] on link "[PERSON_NAME]" at bounding box center [626, 153] width 72 height 19
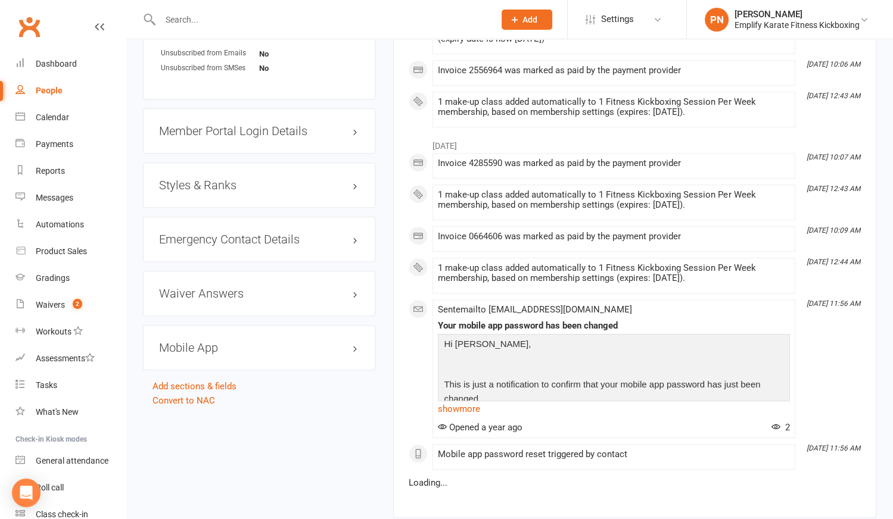
scroll to position [923, 0]
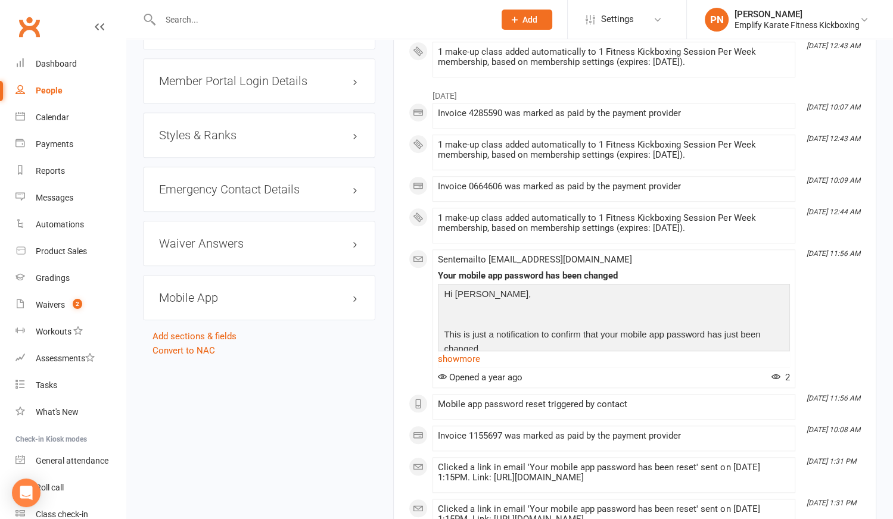
click at [194, 291] on h3 "Mobile App" at bounding box center [259, 297] width 200 height 13
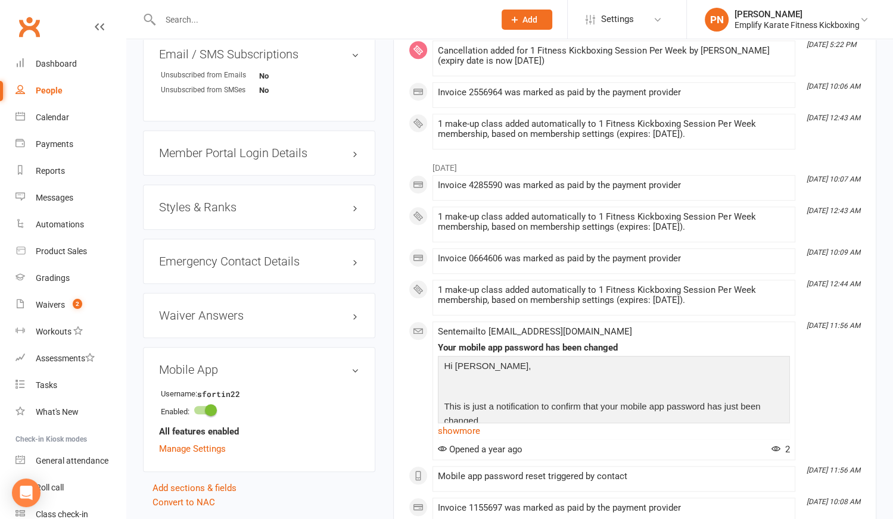
scroll to position [974, 0]
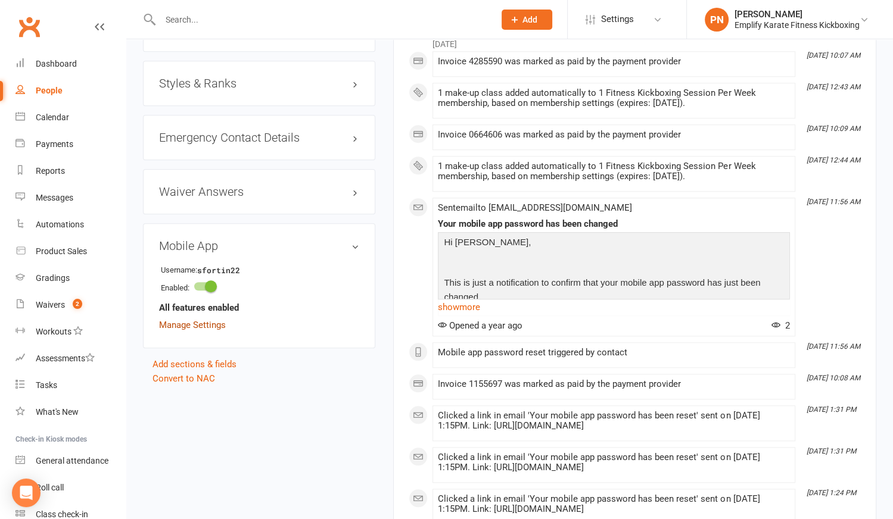
click at [195, 321] on link "Manage Settings" at bounding box center [192, 325] width 67 height 11
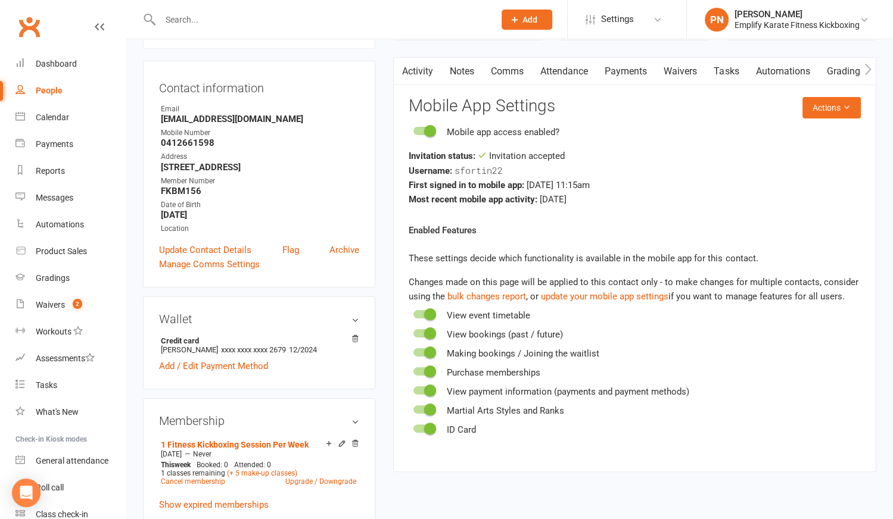
scroll to position [101, 0]
